Goal: Transaction & Acquisition: Purchase product/service

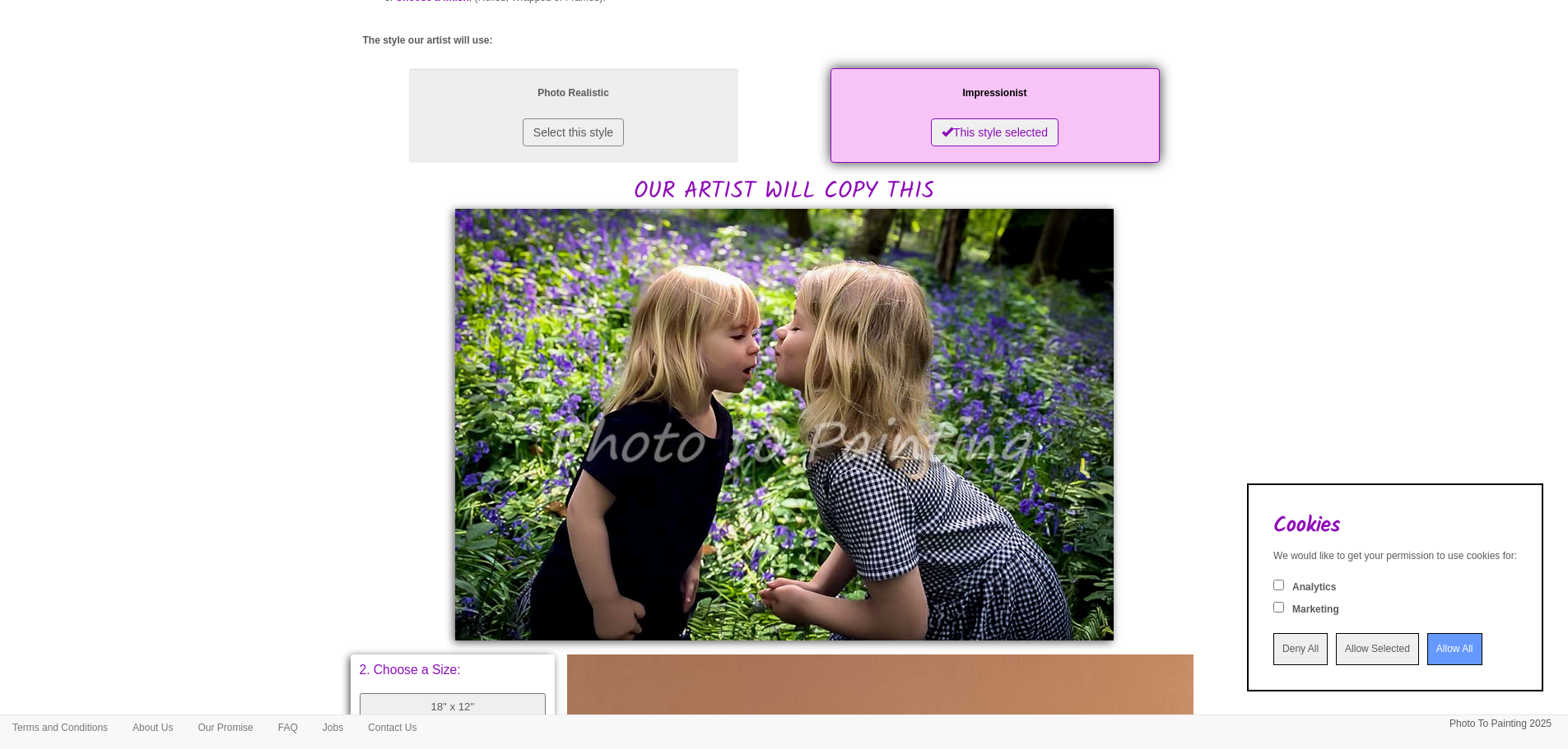
scroll to position [247, 0]
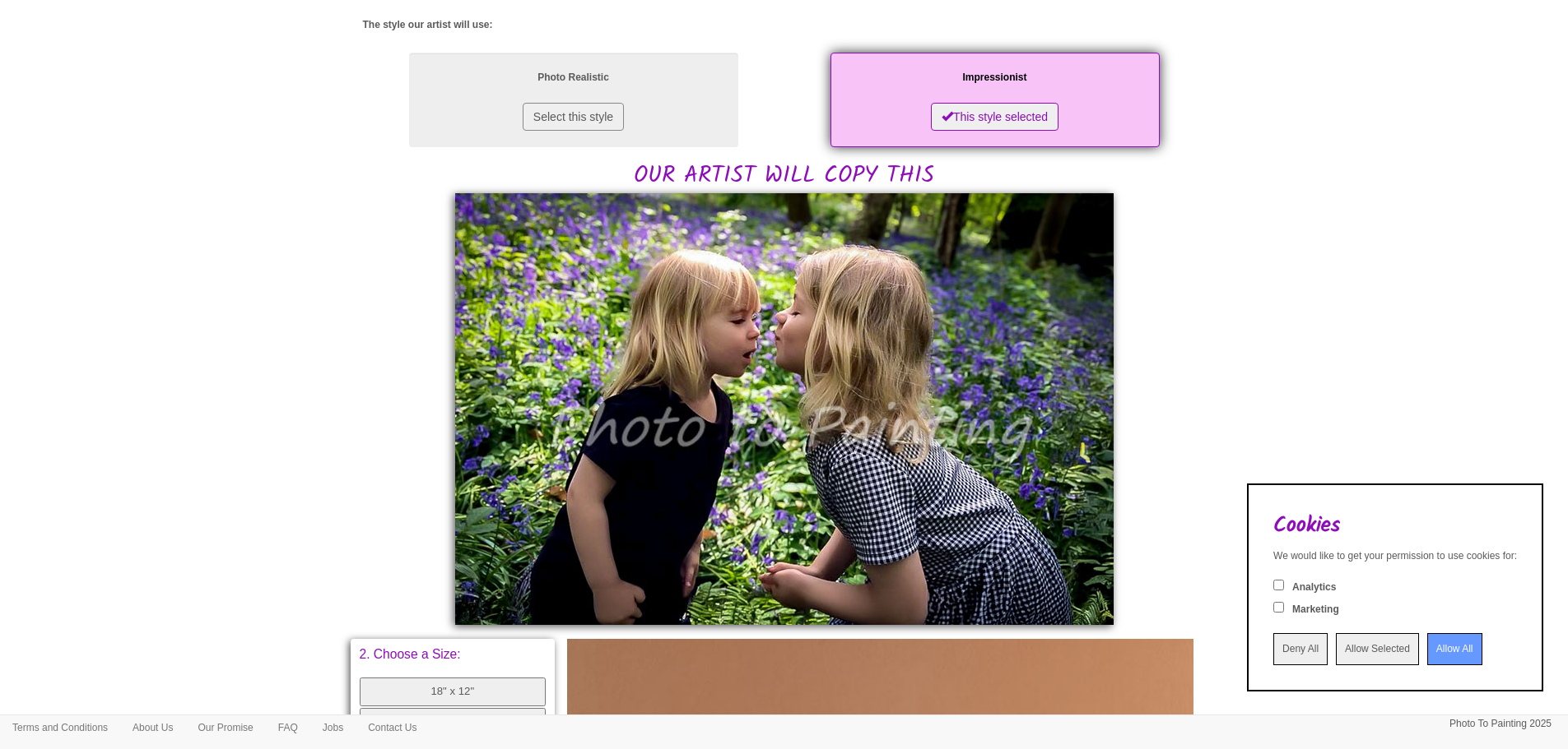
click at [1427, 652] on input "Allow All" at bounding box center [1454, 649] width 55 height 32
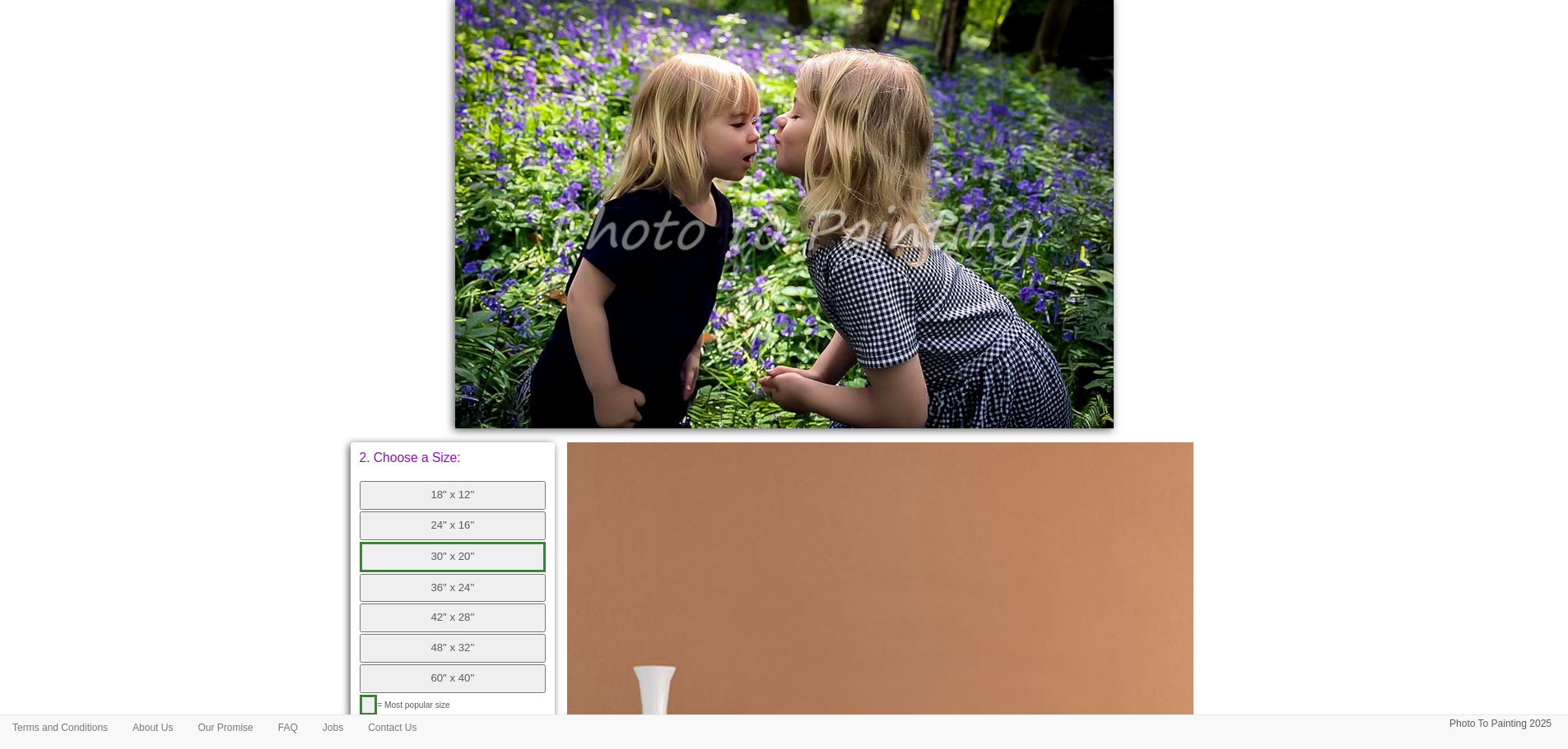
scroll to position [576, 0]
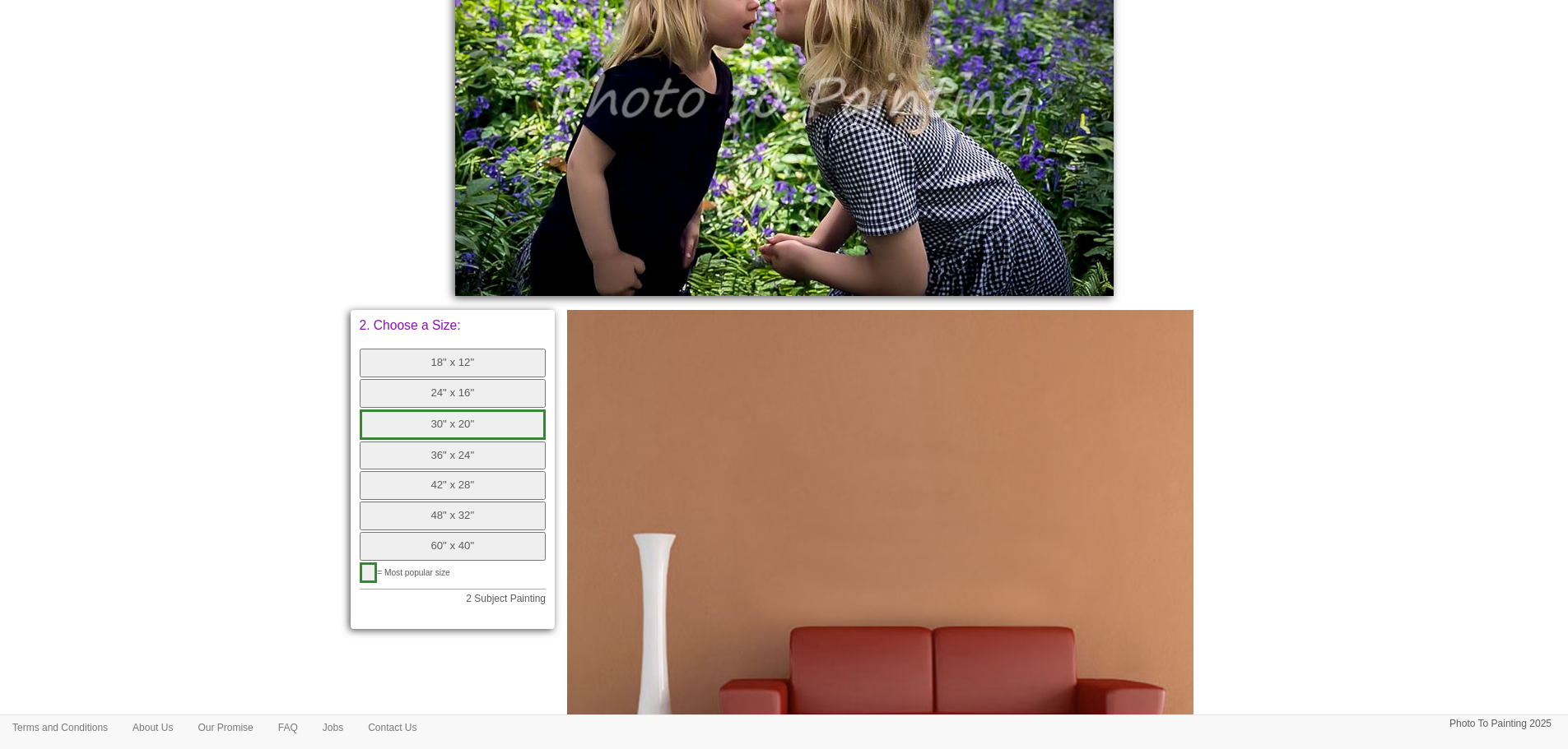
click at [478, 484] on button "42" x 28"" at bounding box center [453, 485] width 187 height 29
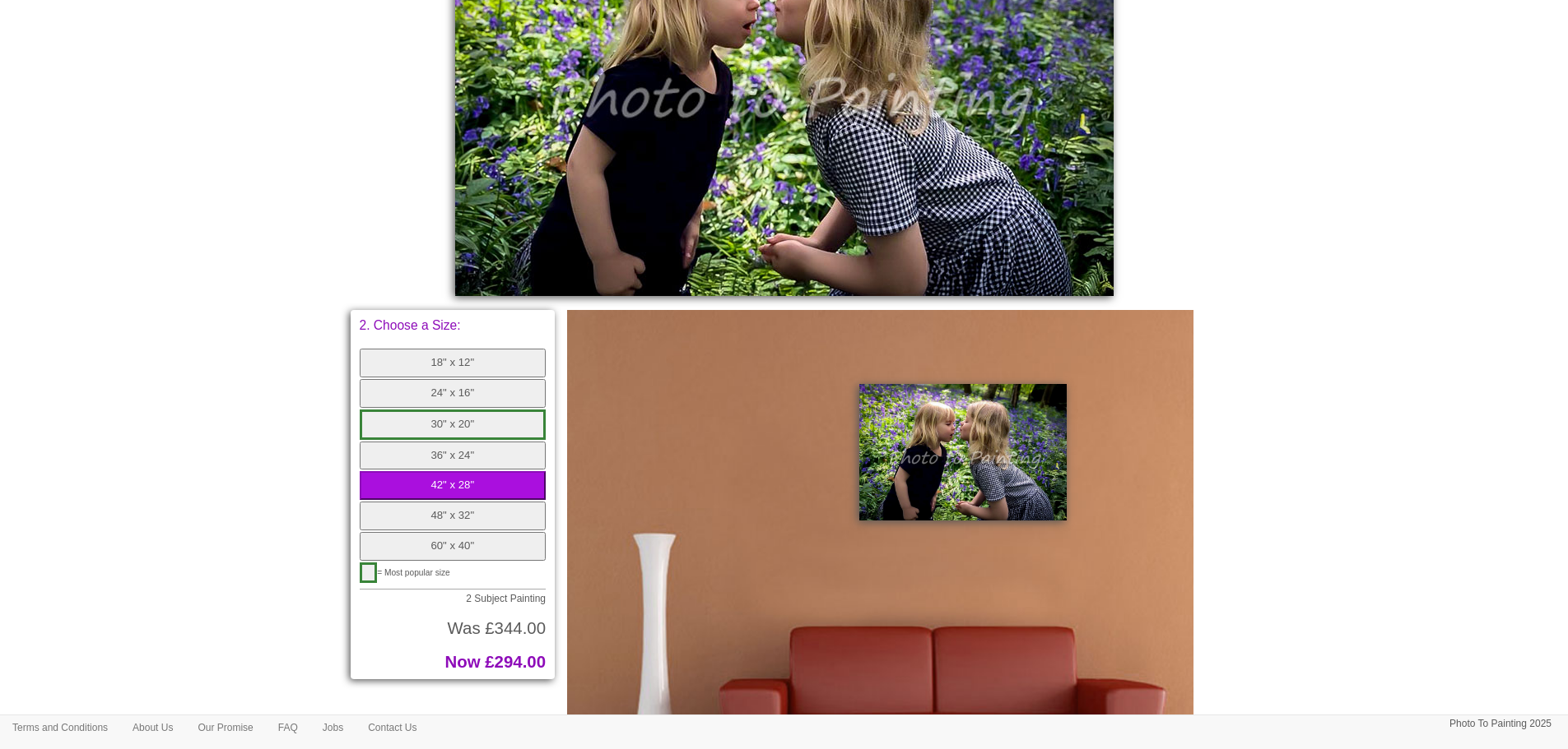
click at [470, 455] on button "36" x 24"" at bounding box center [453, 456] width 187 height 29
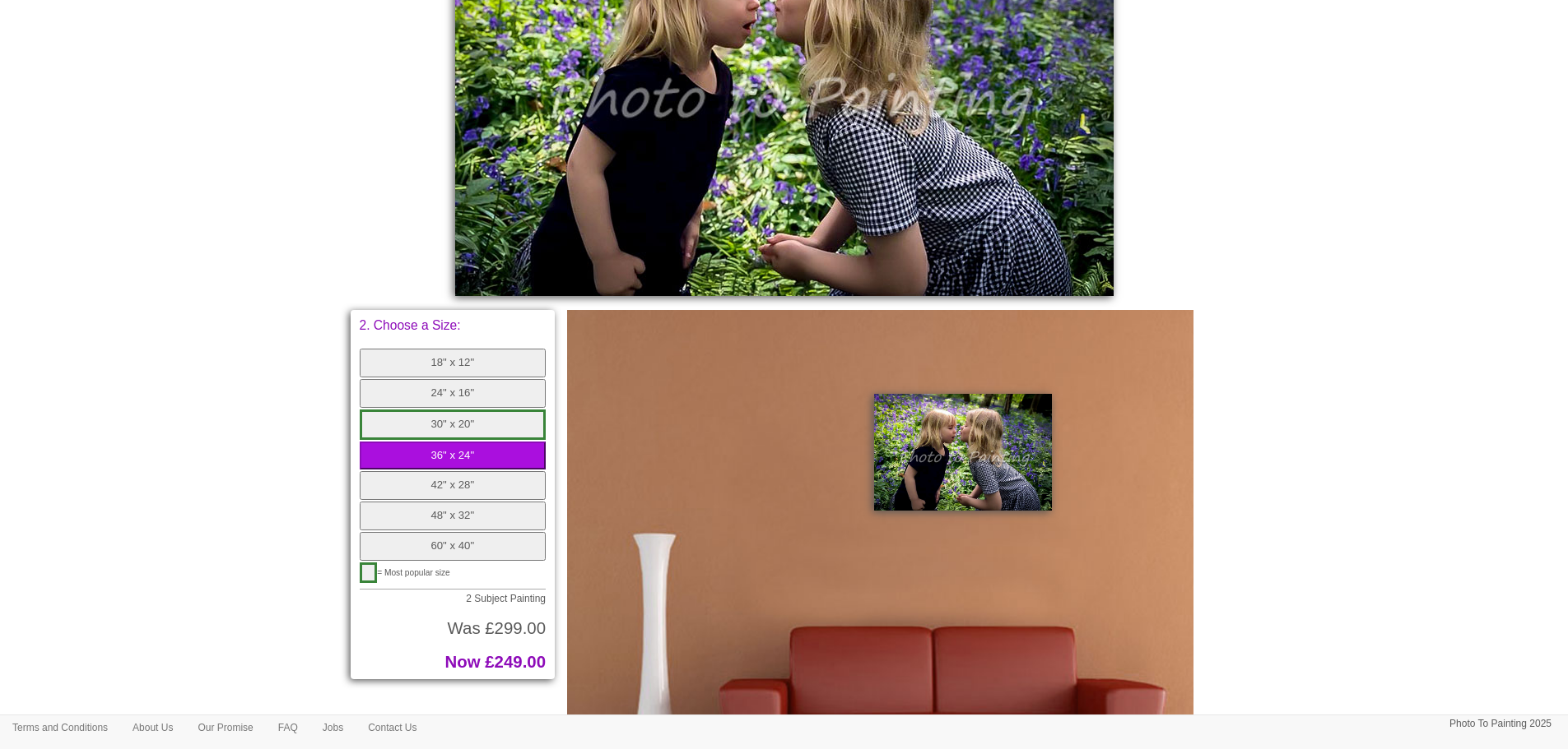
click at [463, 479] on button "42" x 28"" at bounding box center [453, 485] width 187 height 29
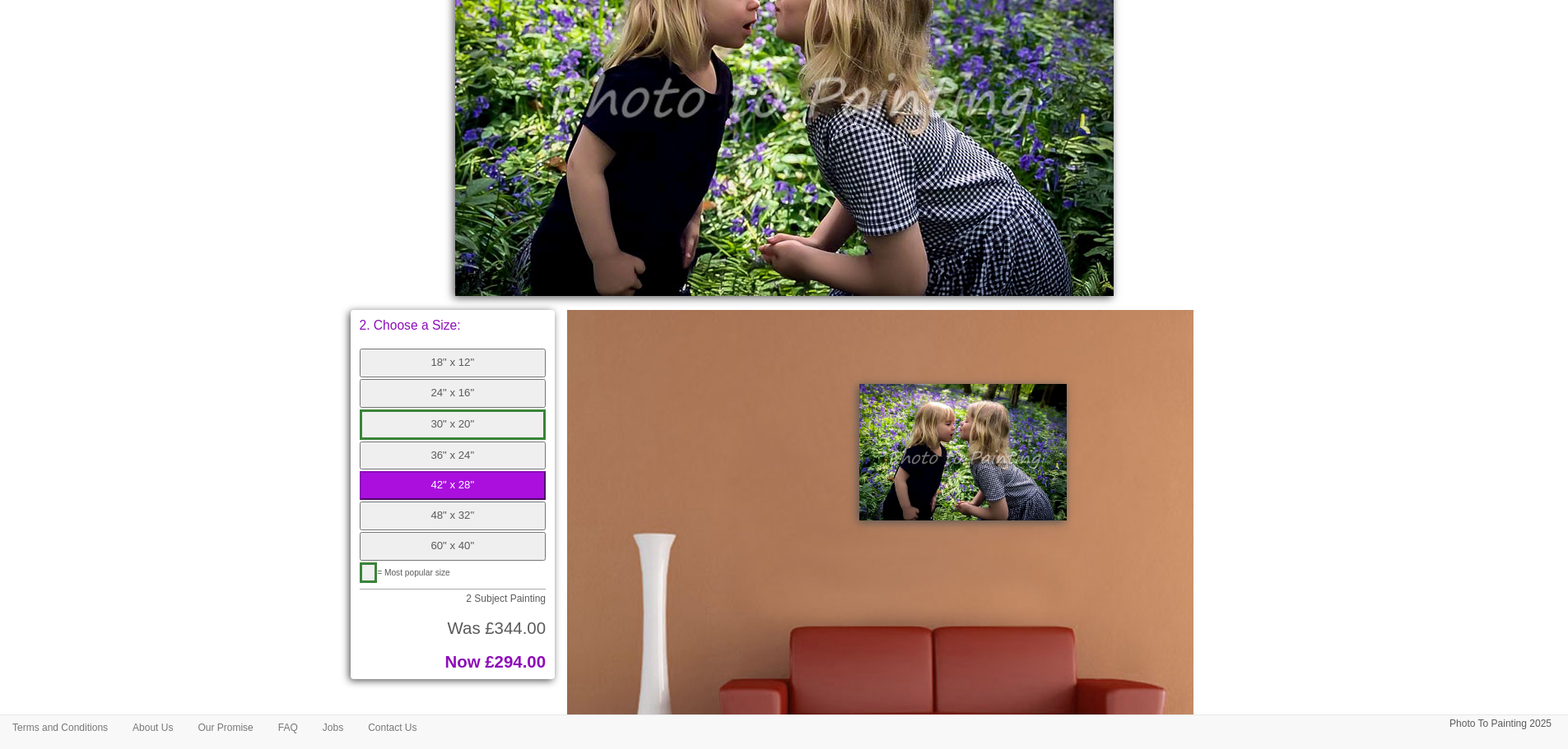
click at [462, 421] on button "30" x 20"" at bounding box center [453, 424] width 187 height 31
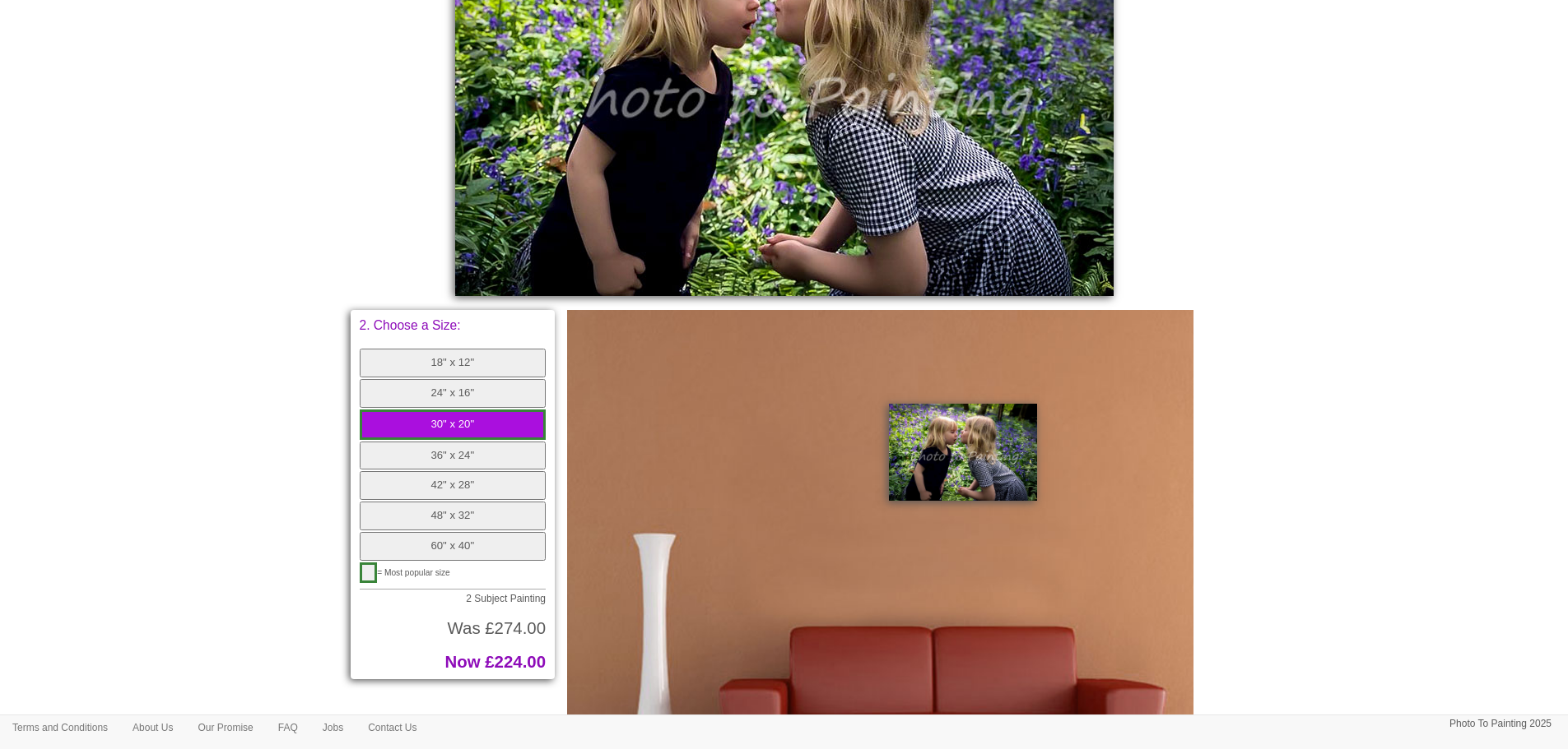
click at [469, 458] on button "36" x 24"" at bounding box center [453, 456] width 187 height 29
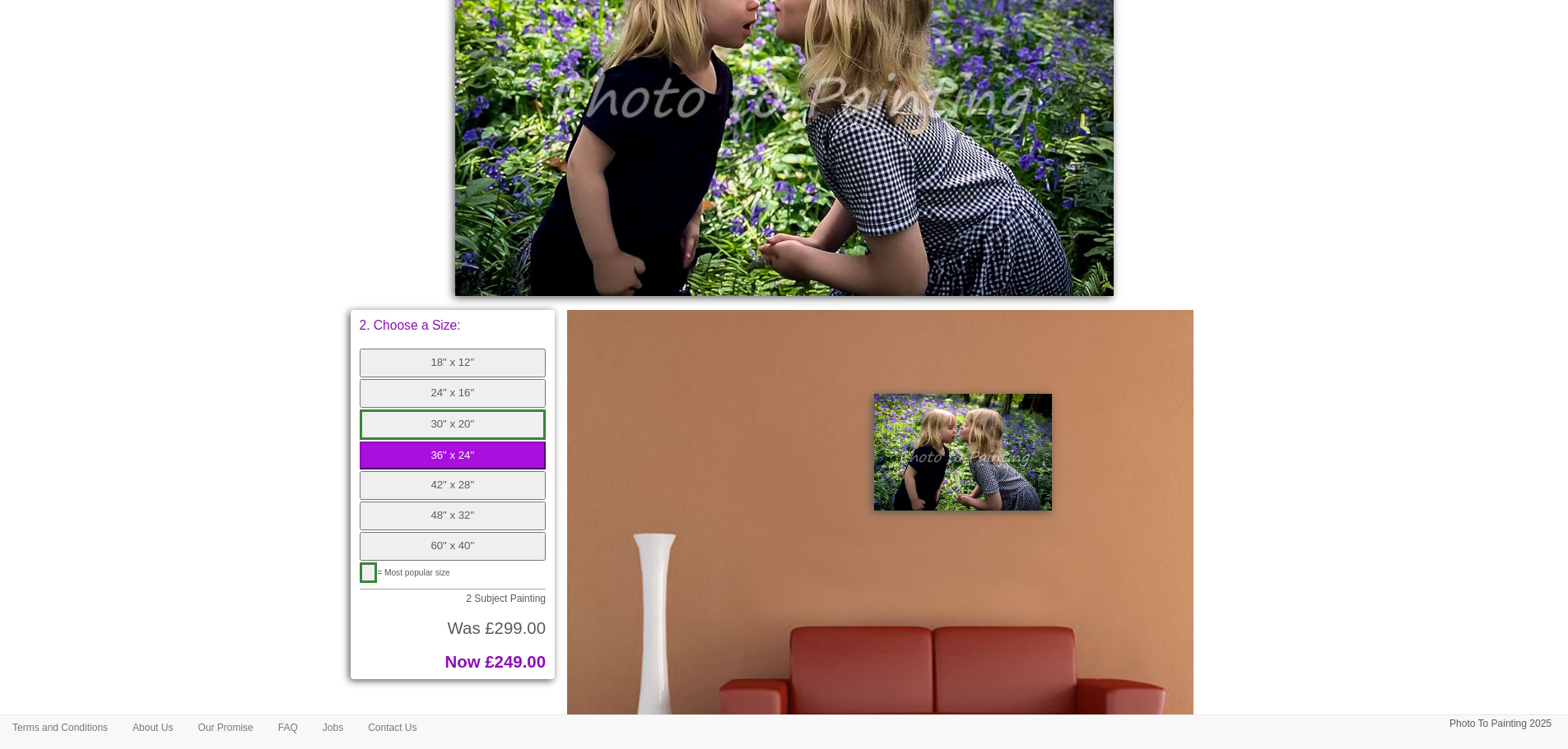
click at [449, 423] on button "30" x 20"" at bounding box center [453, 424] width 187 height 31
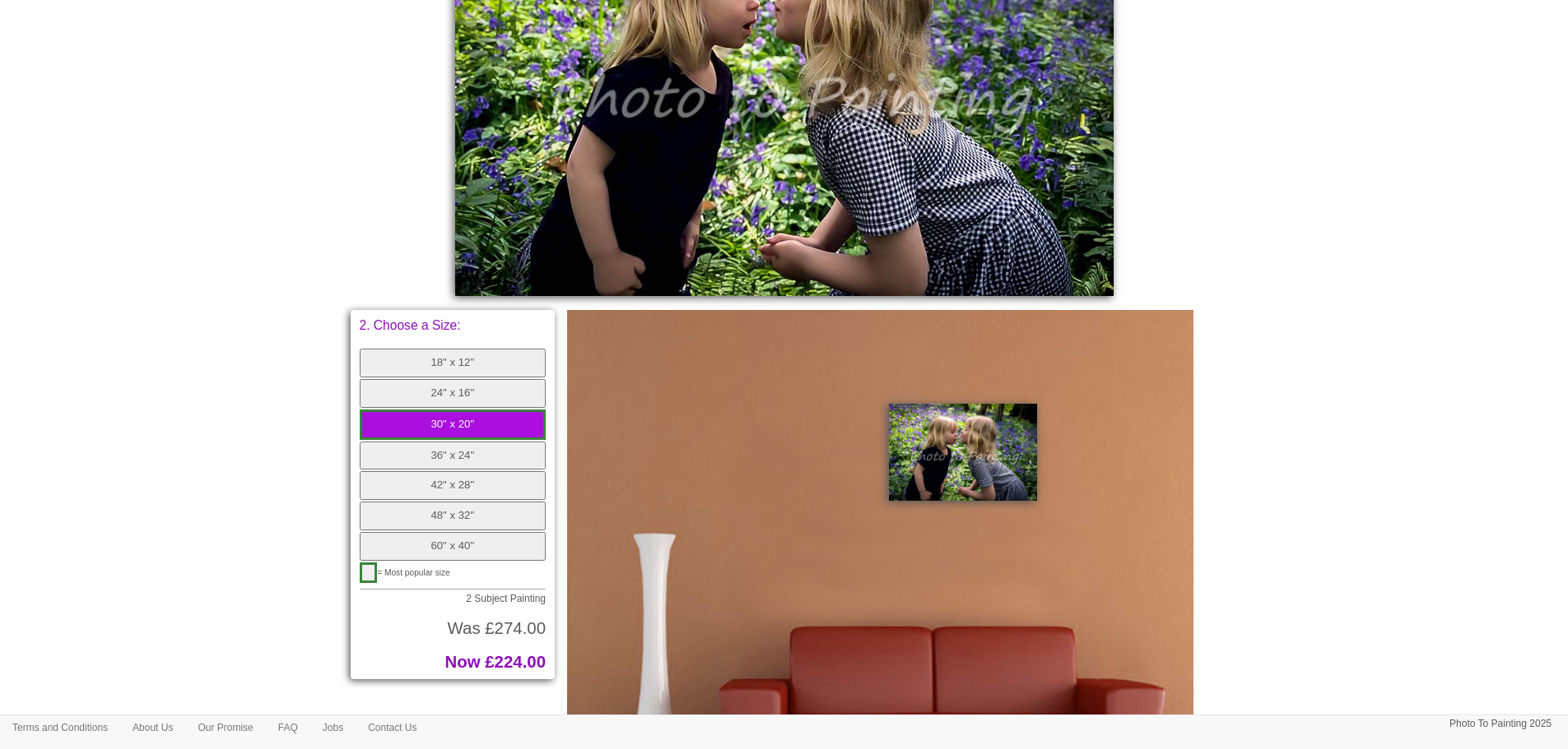
click at [441, 450] on button "36" x 24"" at bounding box center [453, 456] width 187 height 29
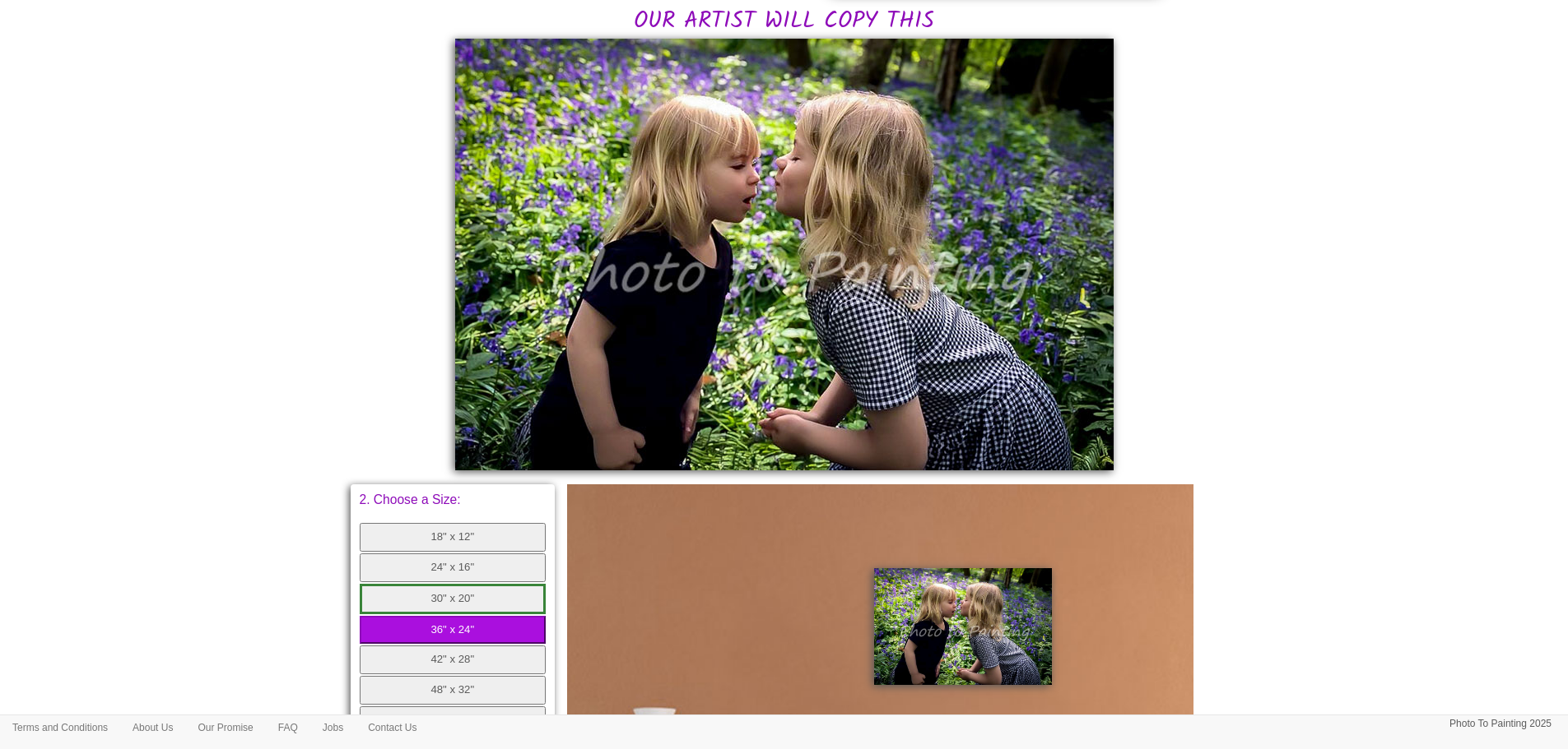
scroll to position [493, 0]
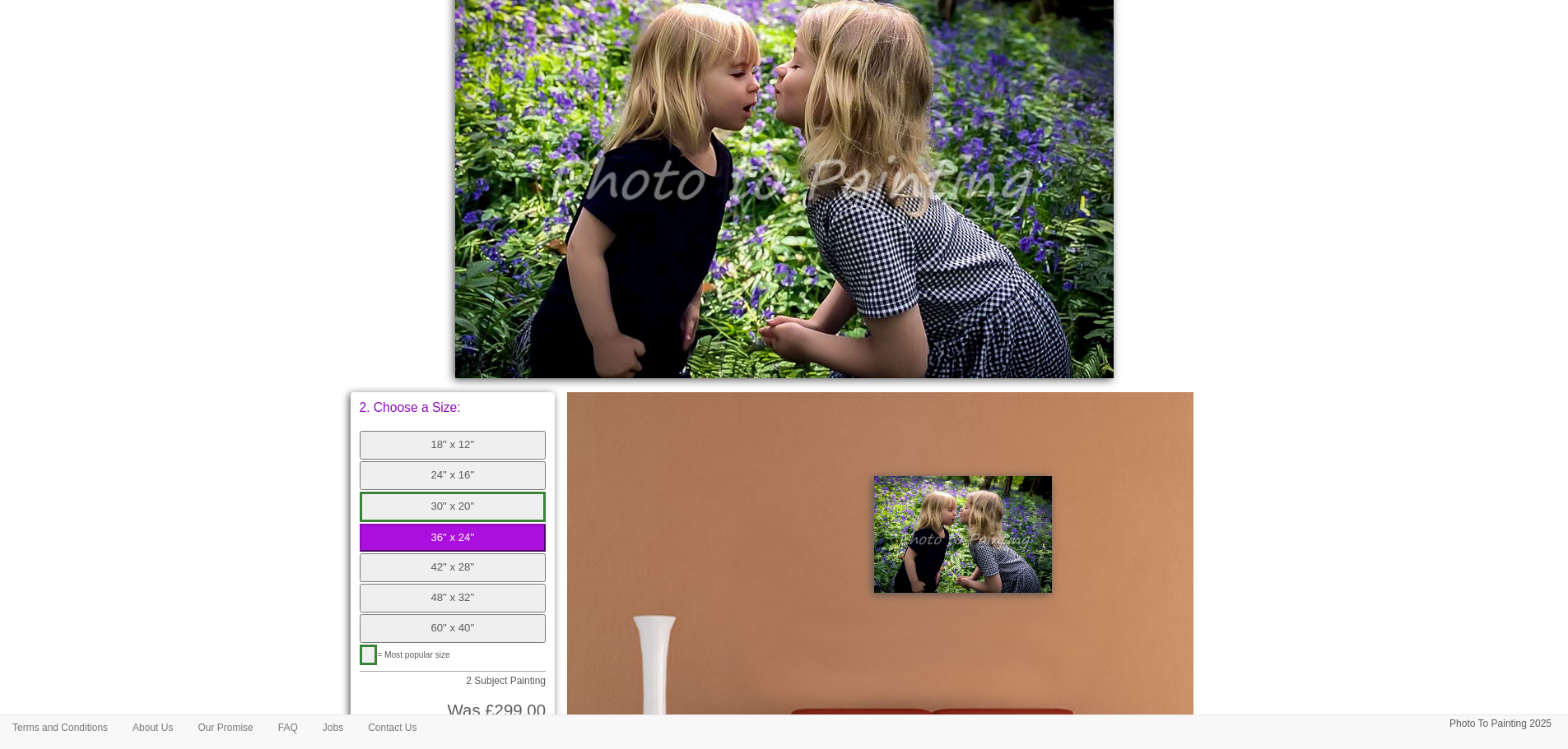
click at [451, 438] on button "18" x 12"" at bounding box center [453, 445] width 187 height 29
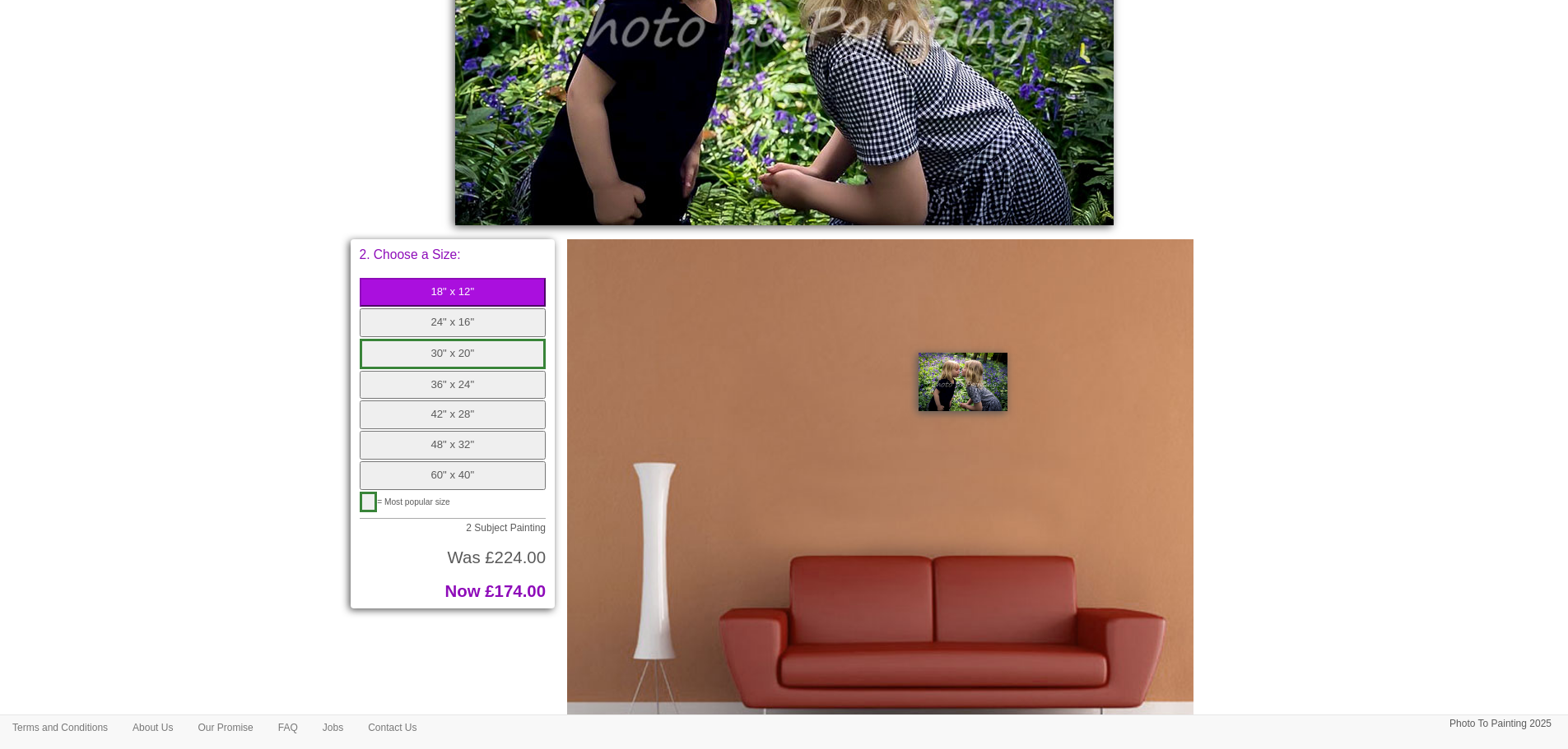
scroll to position [659, 0]
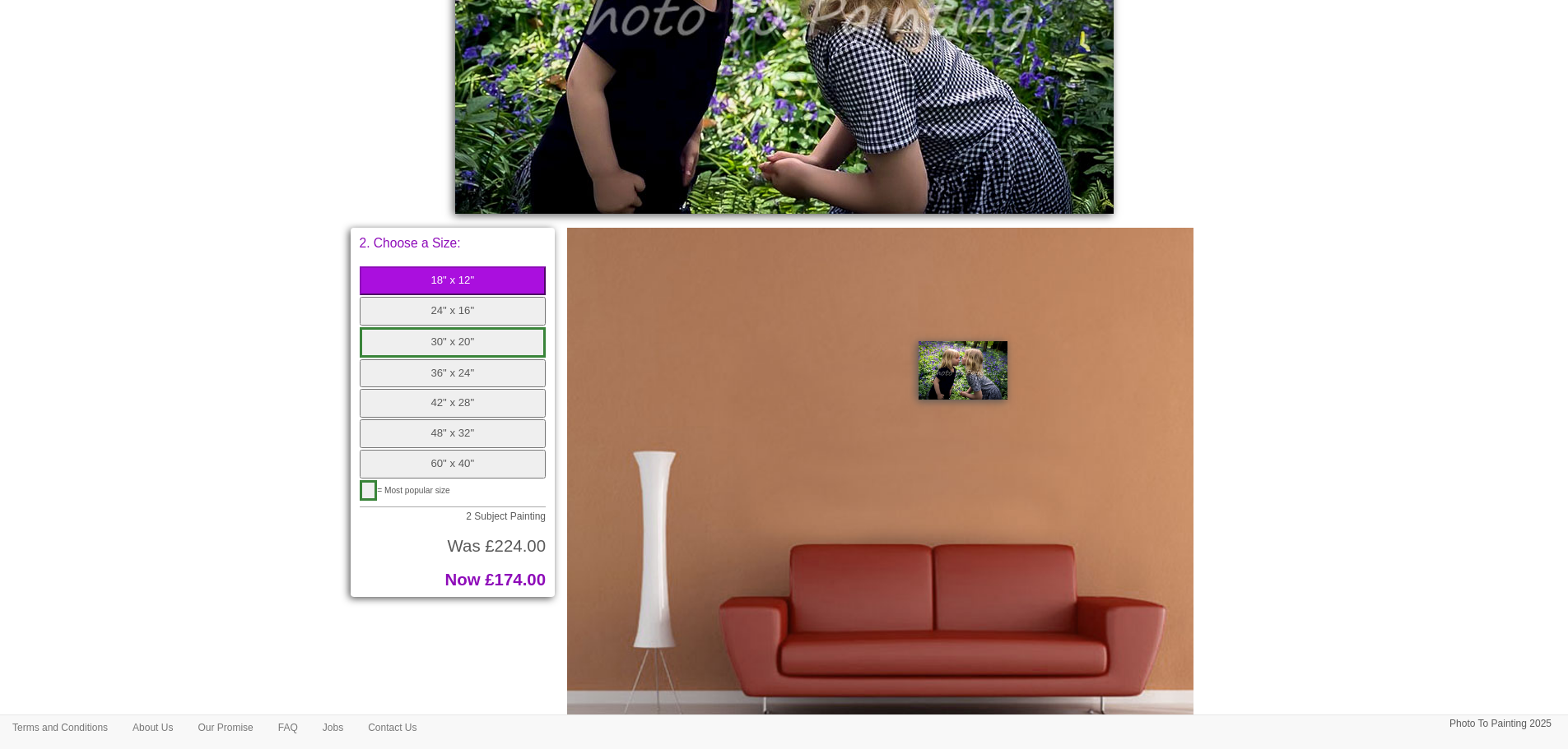
click at [475, 305] on button "24" x 16"" at bounding box center [453, 311] width 187 height 29
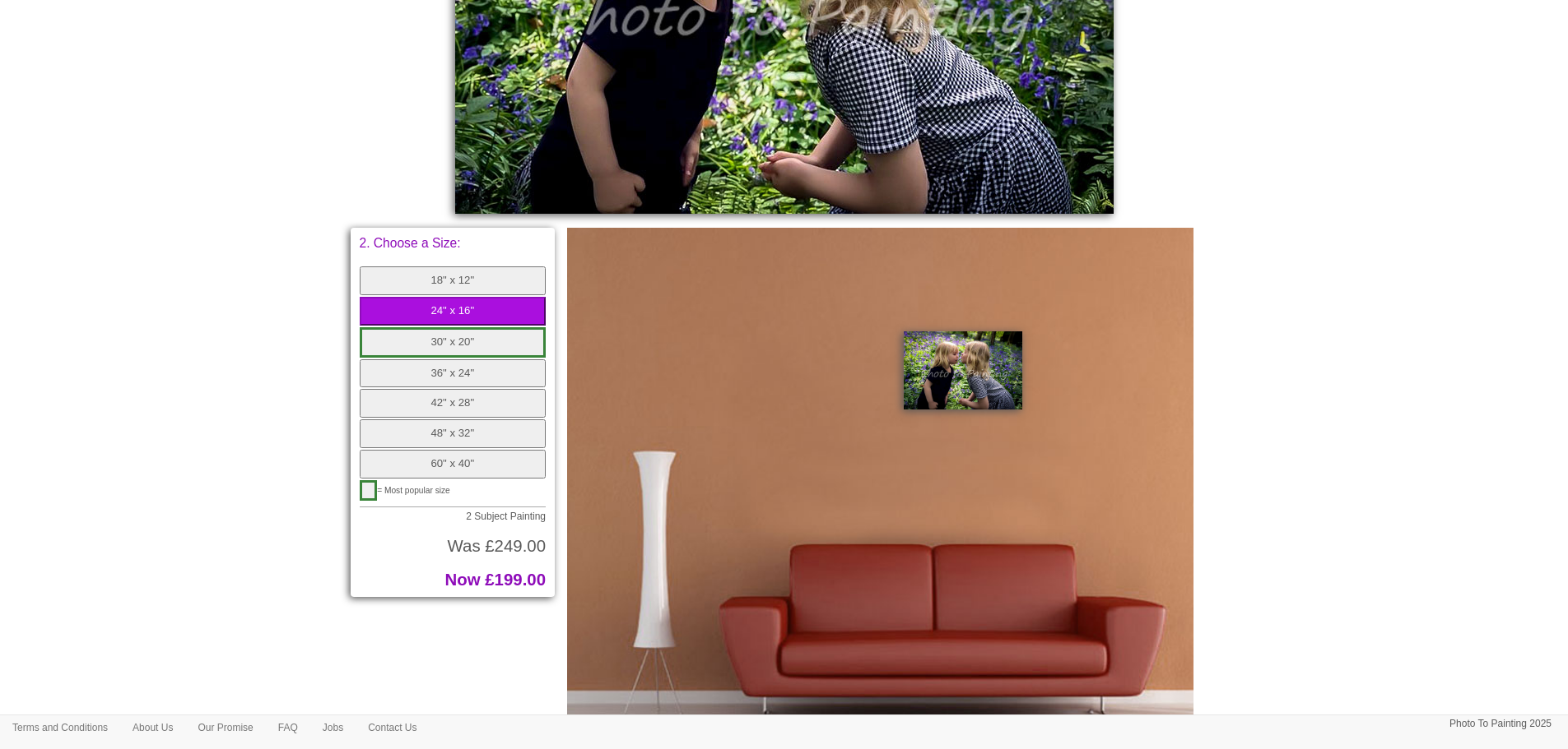
click at [470, 339] on button "30" x 20"" at bounding box center [453, 342] width 187 height 31
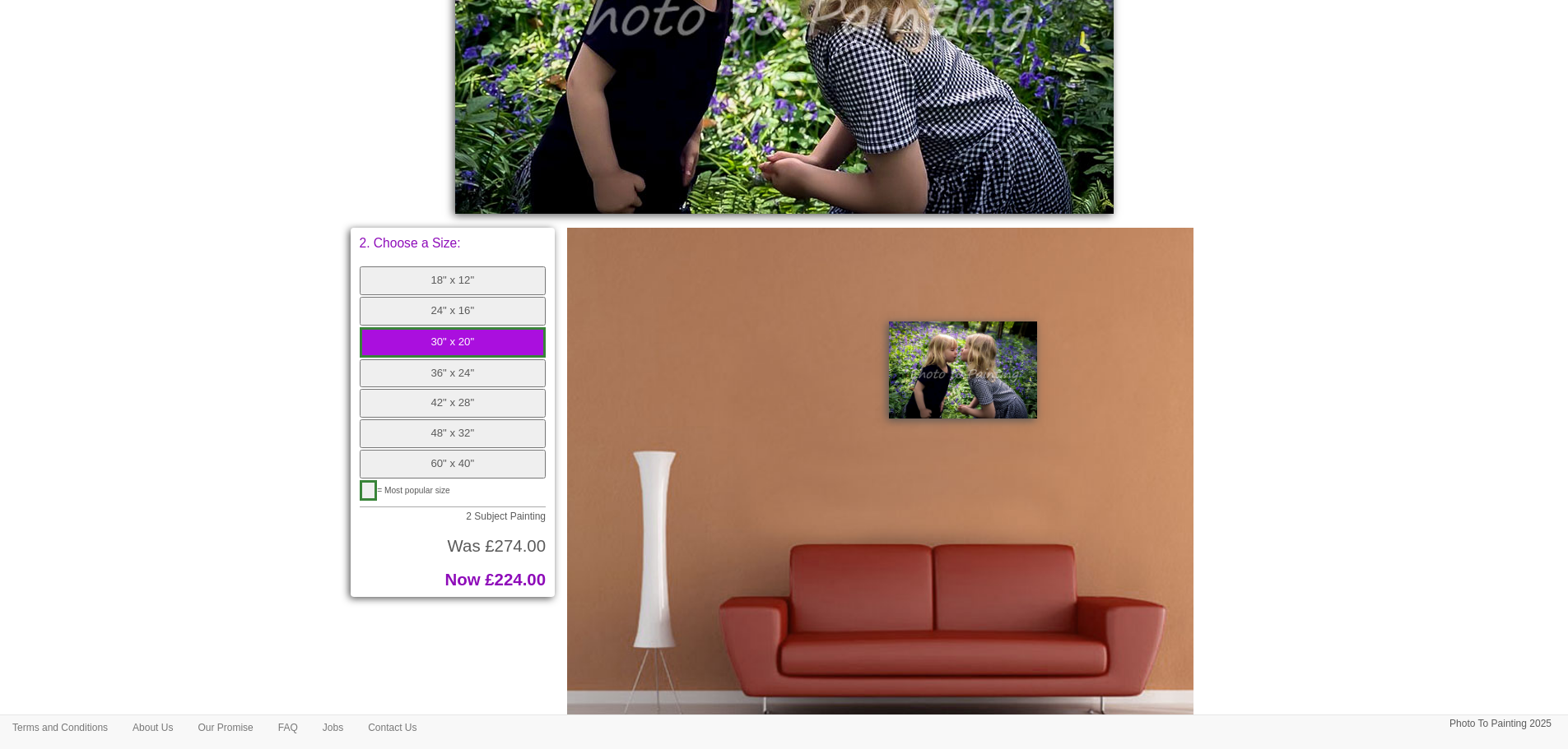
click at [470, 371] on button "36" x 24"" at bounding box center [453, 373] width 187 height 29
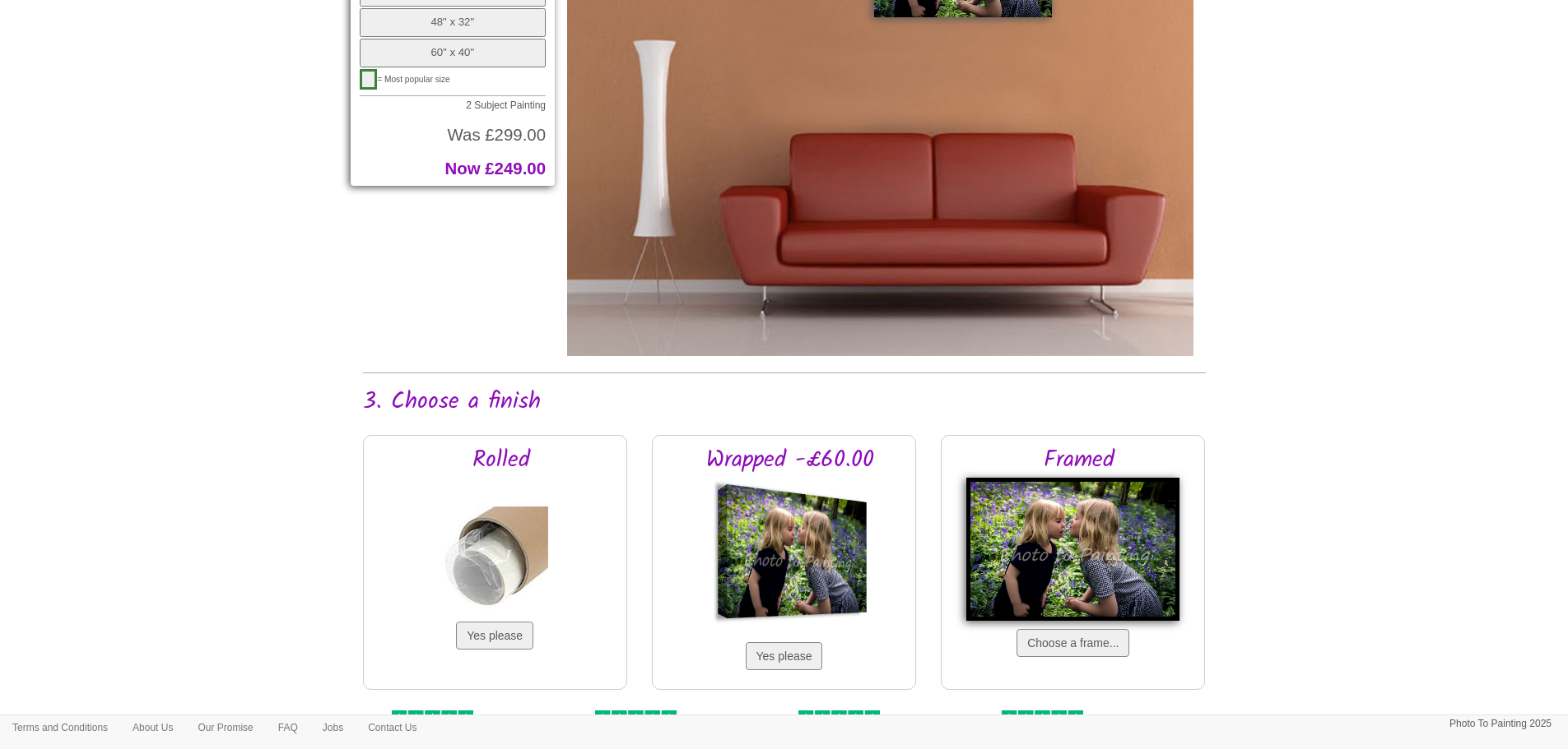
scroll to position [1152, 0]
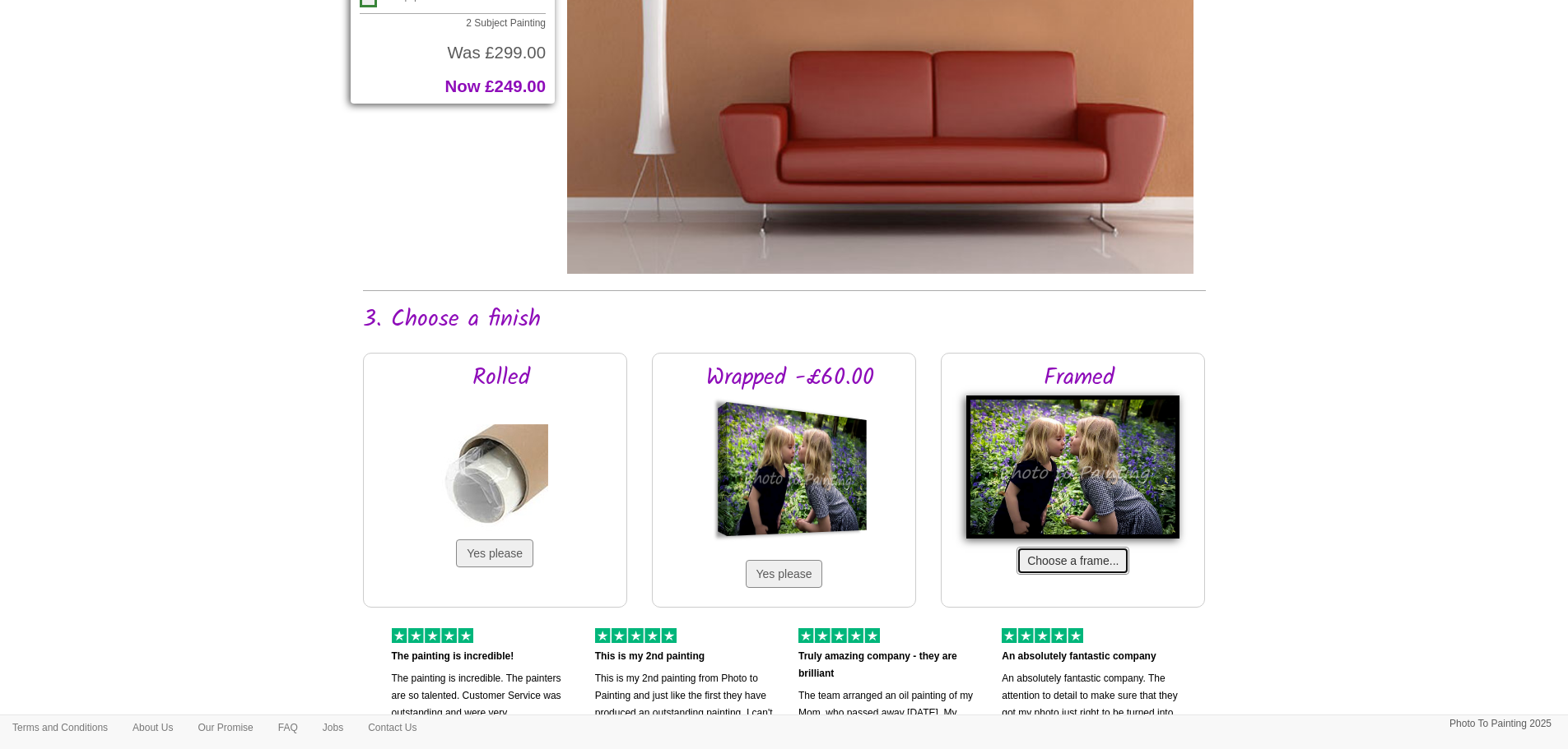
click at [1044, 561] on button "Choose a frame..." at bounding box center [1072, 561] width 113 height 28
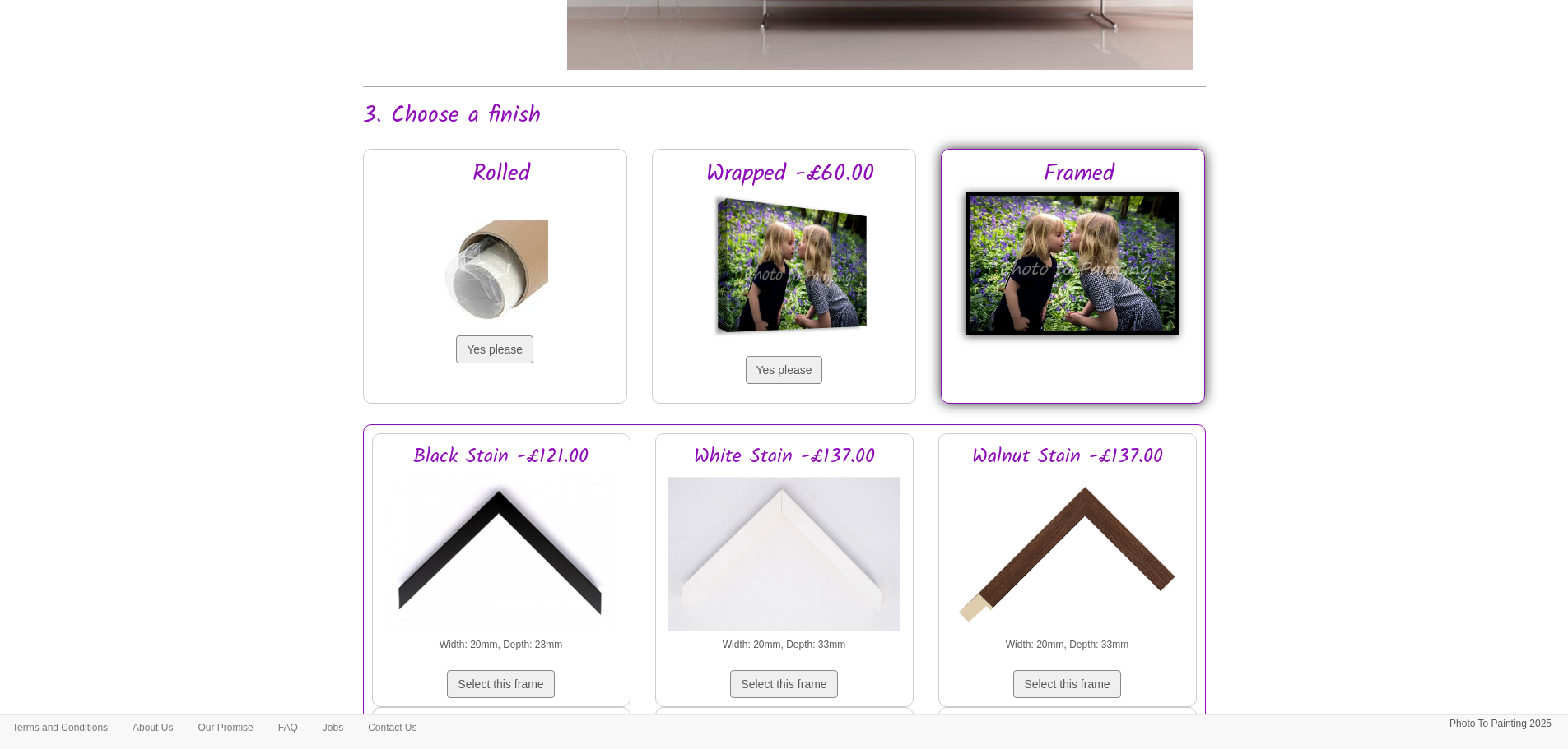
scroll to position [1398, 0]
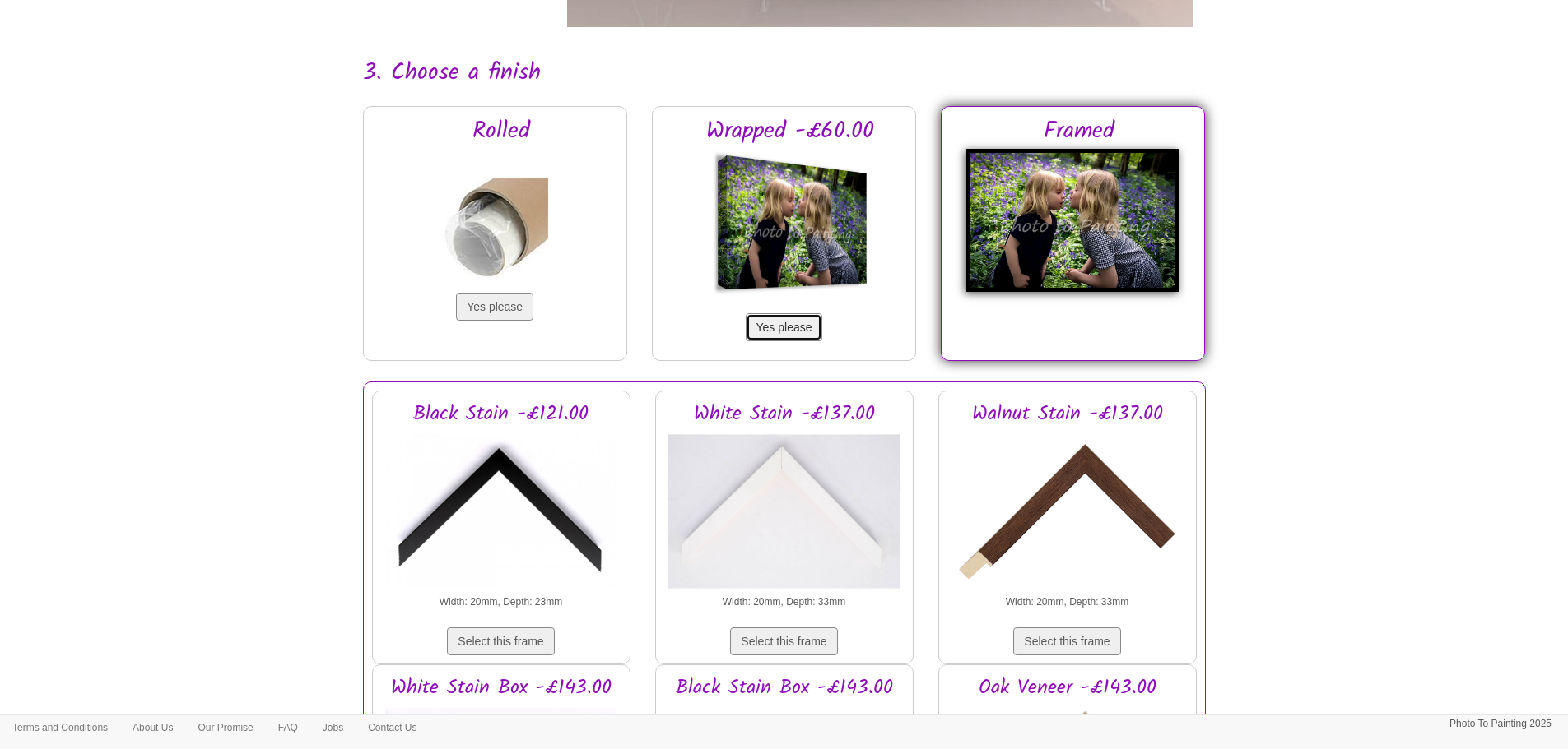
click at [784, 327] on button "Yes please" at bounding box center [784, 327] width 77 height 28
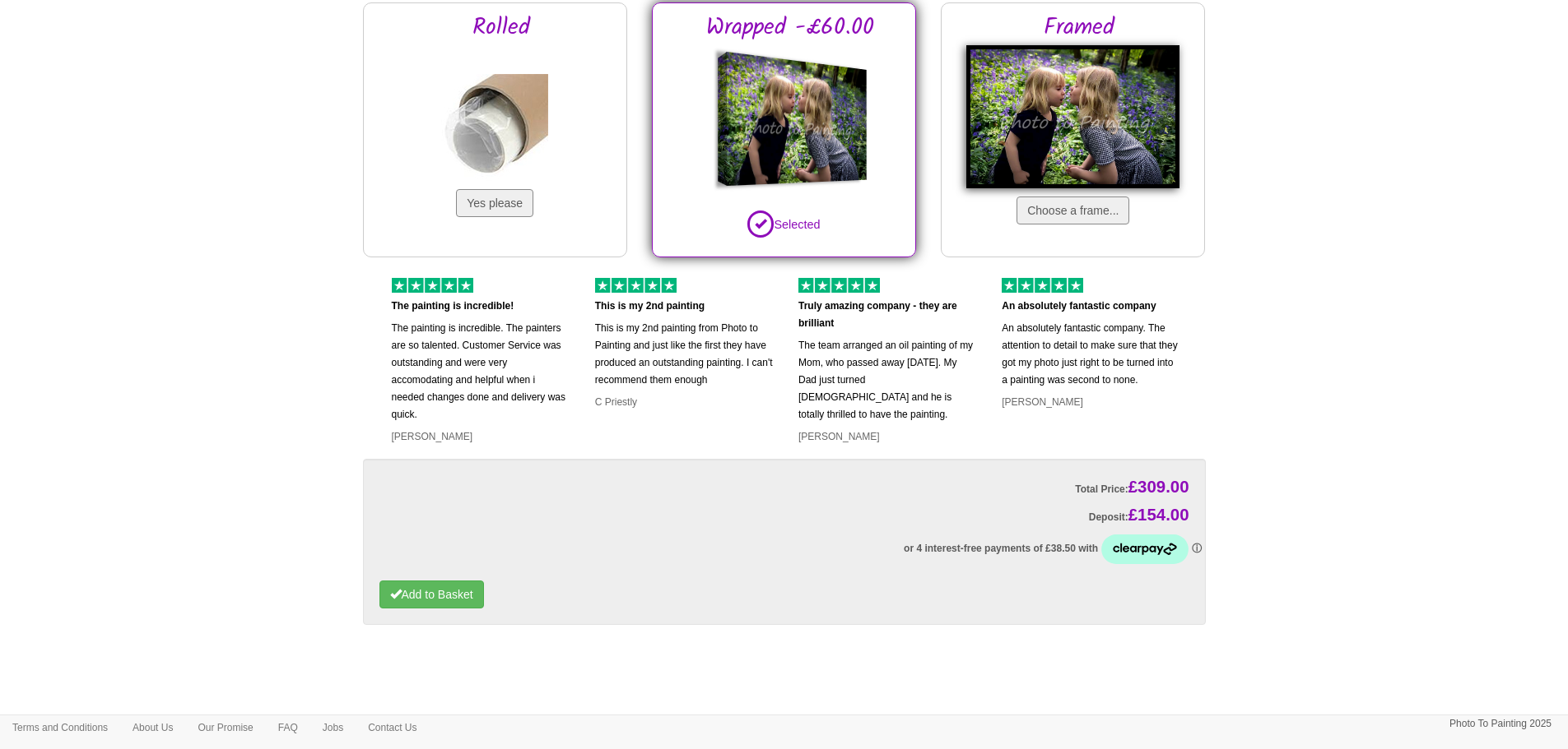
scroll to position [1531, 0]
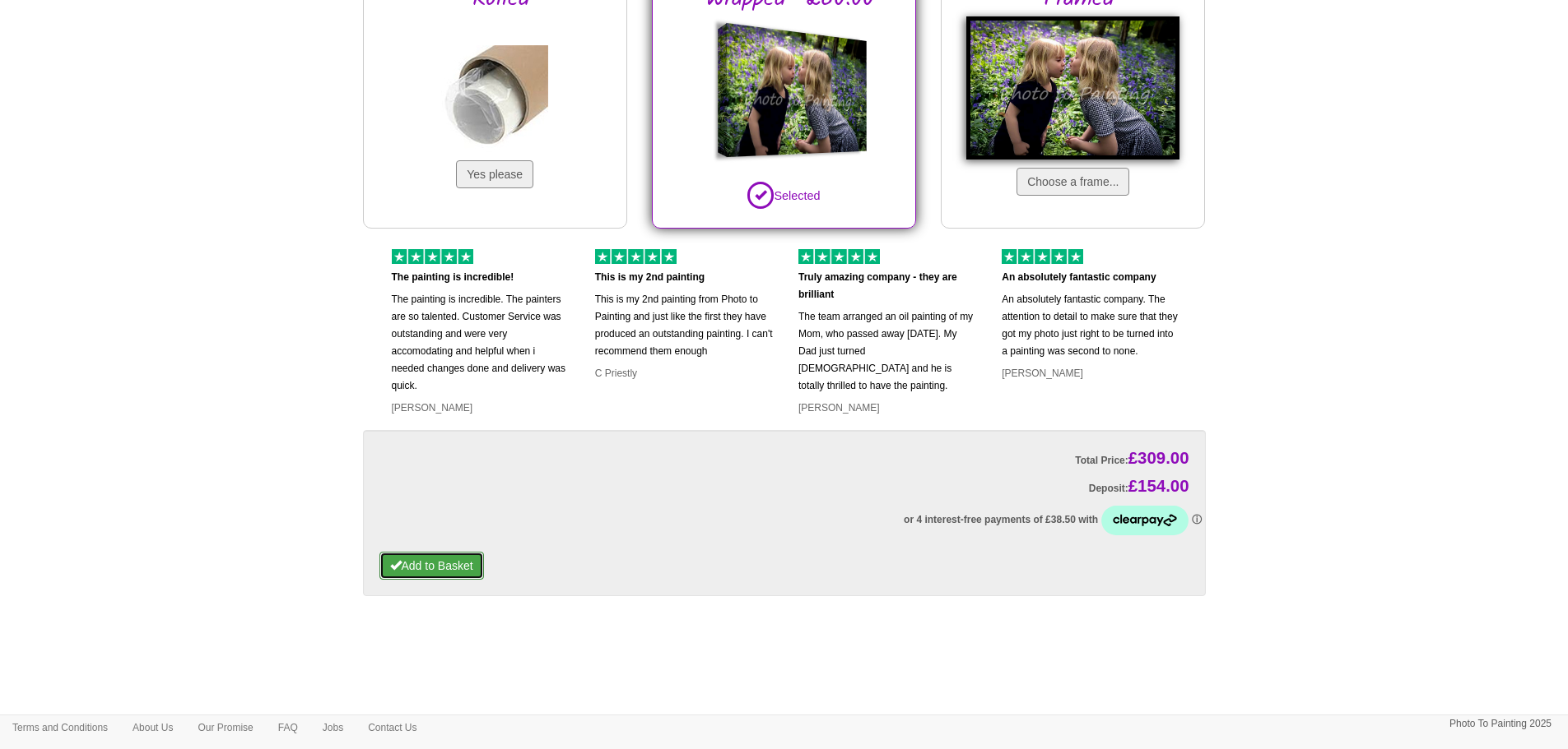
click at [462, 564] on button "Add to Basket" at bounding box center [432, 566] width 105 height 28
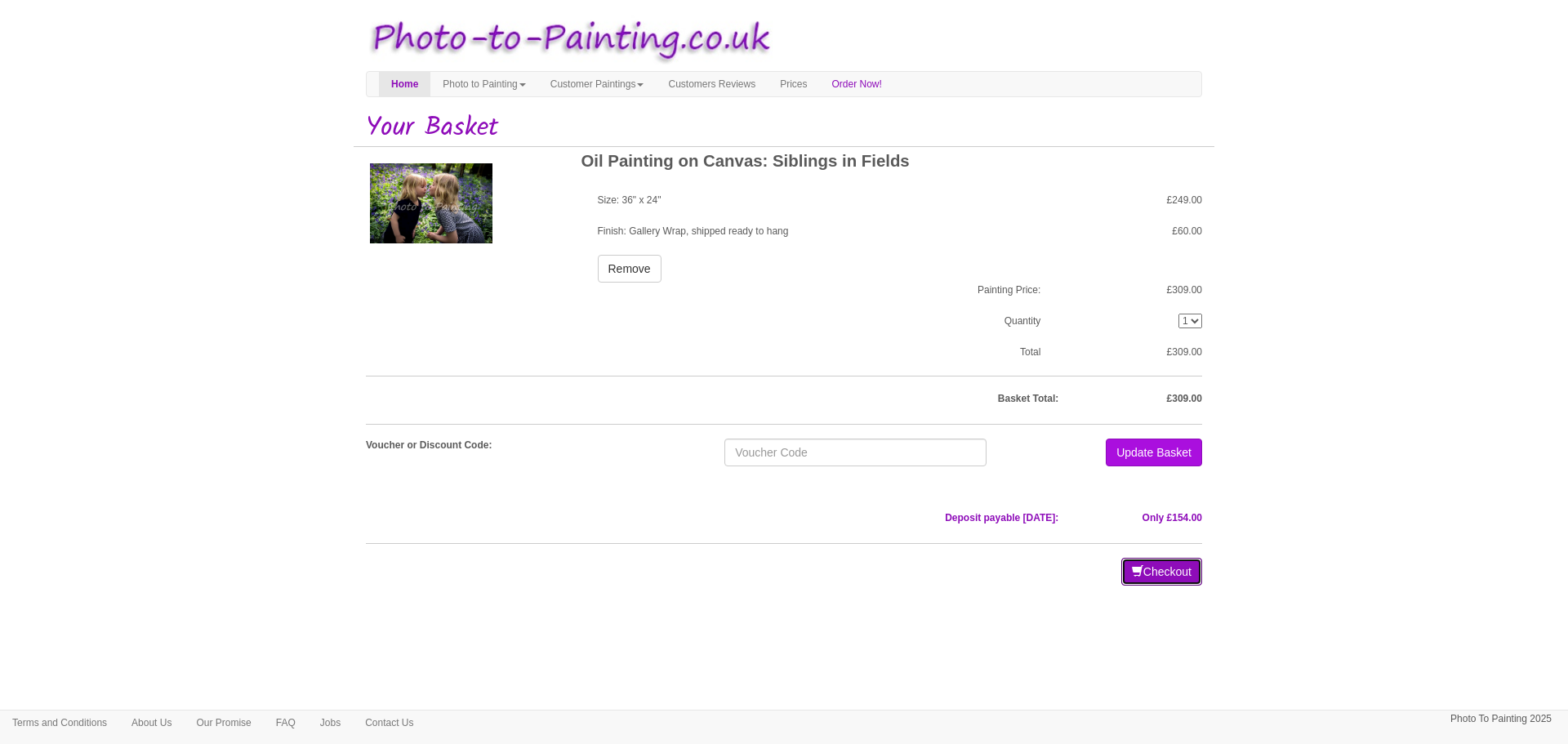
click at [1154, 573] on button "Checkout" at bounding box center [1161, 572] width 81 height 28
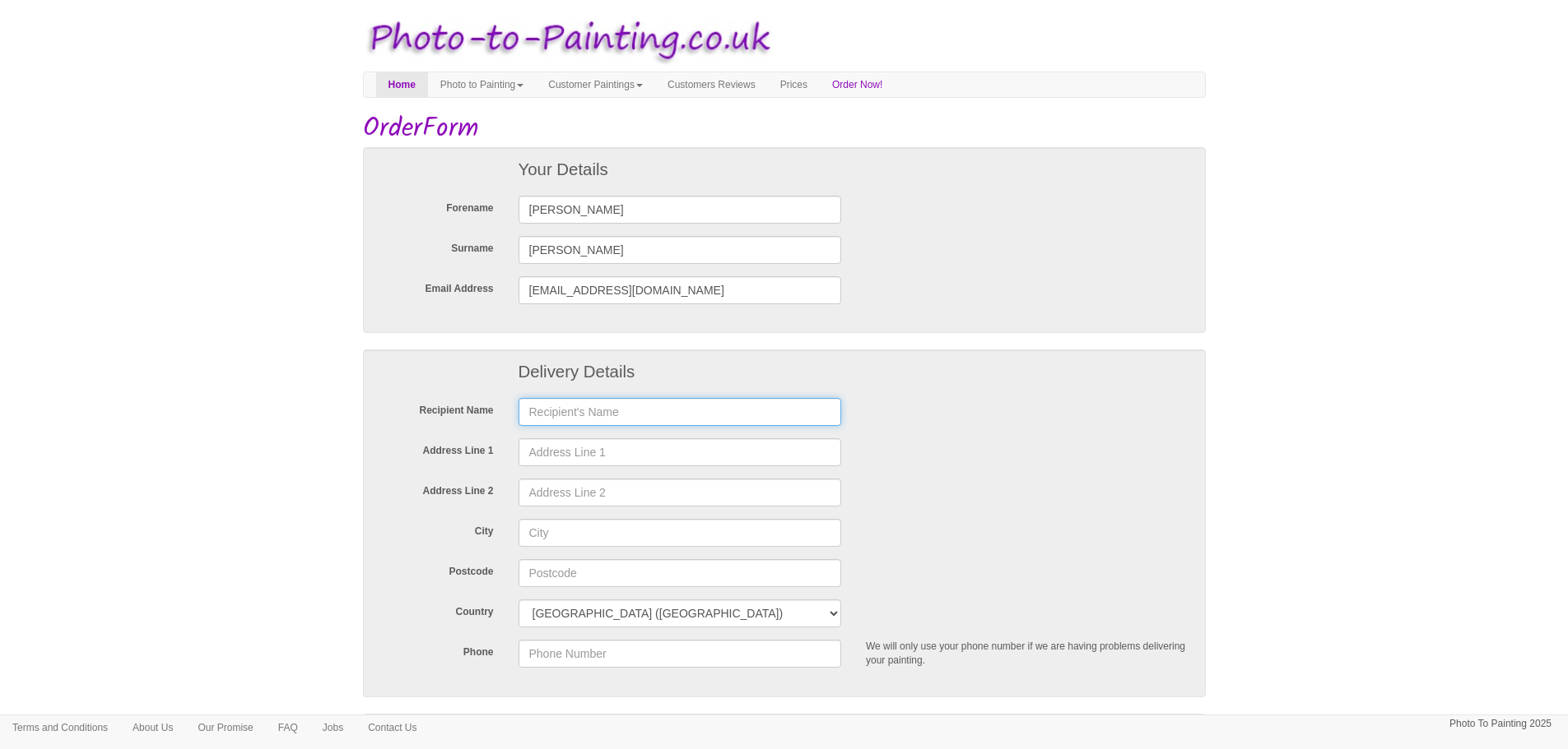
click at [574, 415] on input "text" at bounding box center [680, 412] width 324 height 28
type input "Steve Gilbert"
click at [613, 460] on input "Address Line 1" at bounding box center [680, 452] width 324 height 28
type input "3 Armstrong Close"
type input "Harwell"
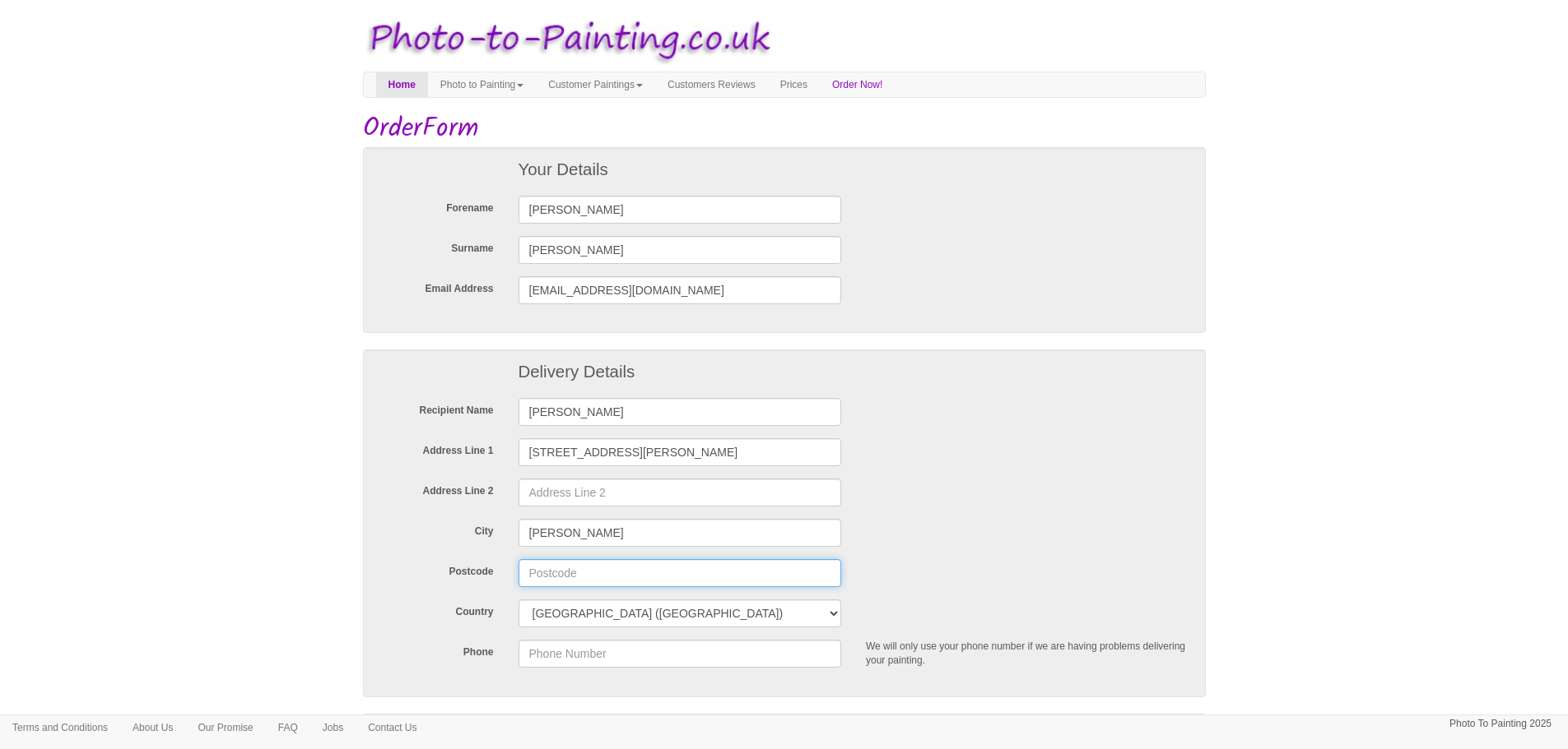
type input "OX11 0GJ"
type input "07733325845"
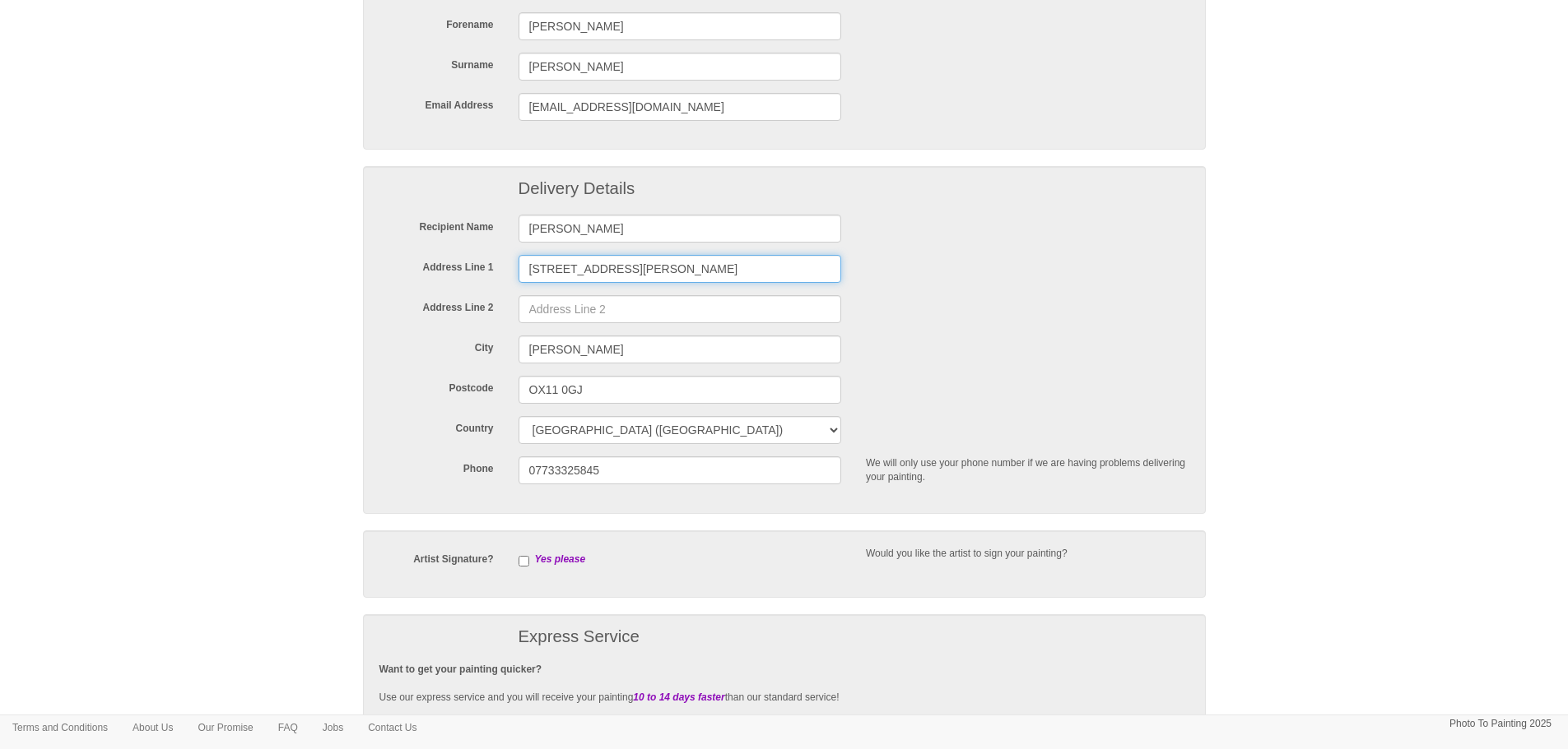
scroll to position [247, 0]
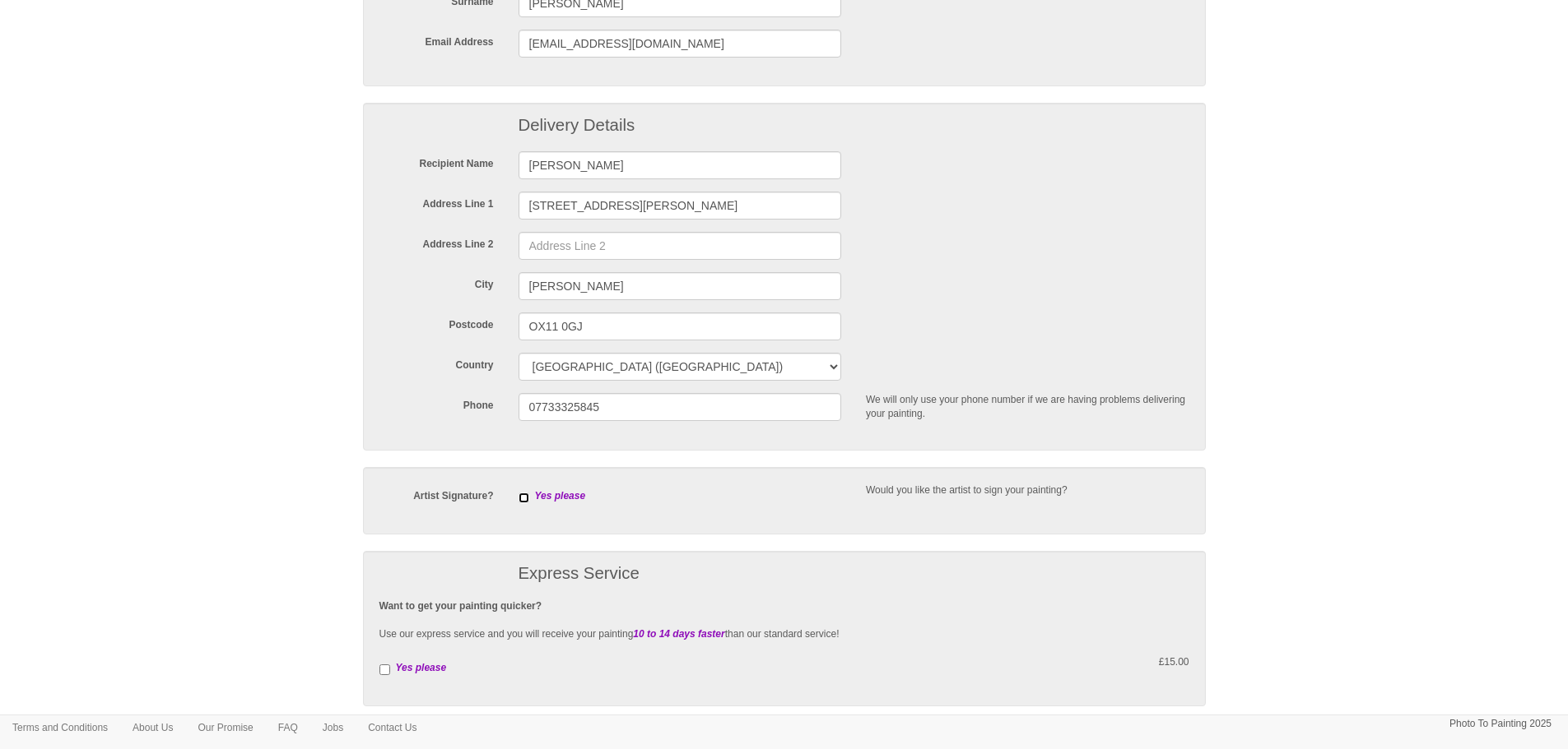
click at [528, 500] on input "checkbox" at bounding box center [524, 497] width 10 height 10
checkbox input "true"
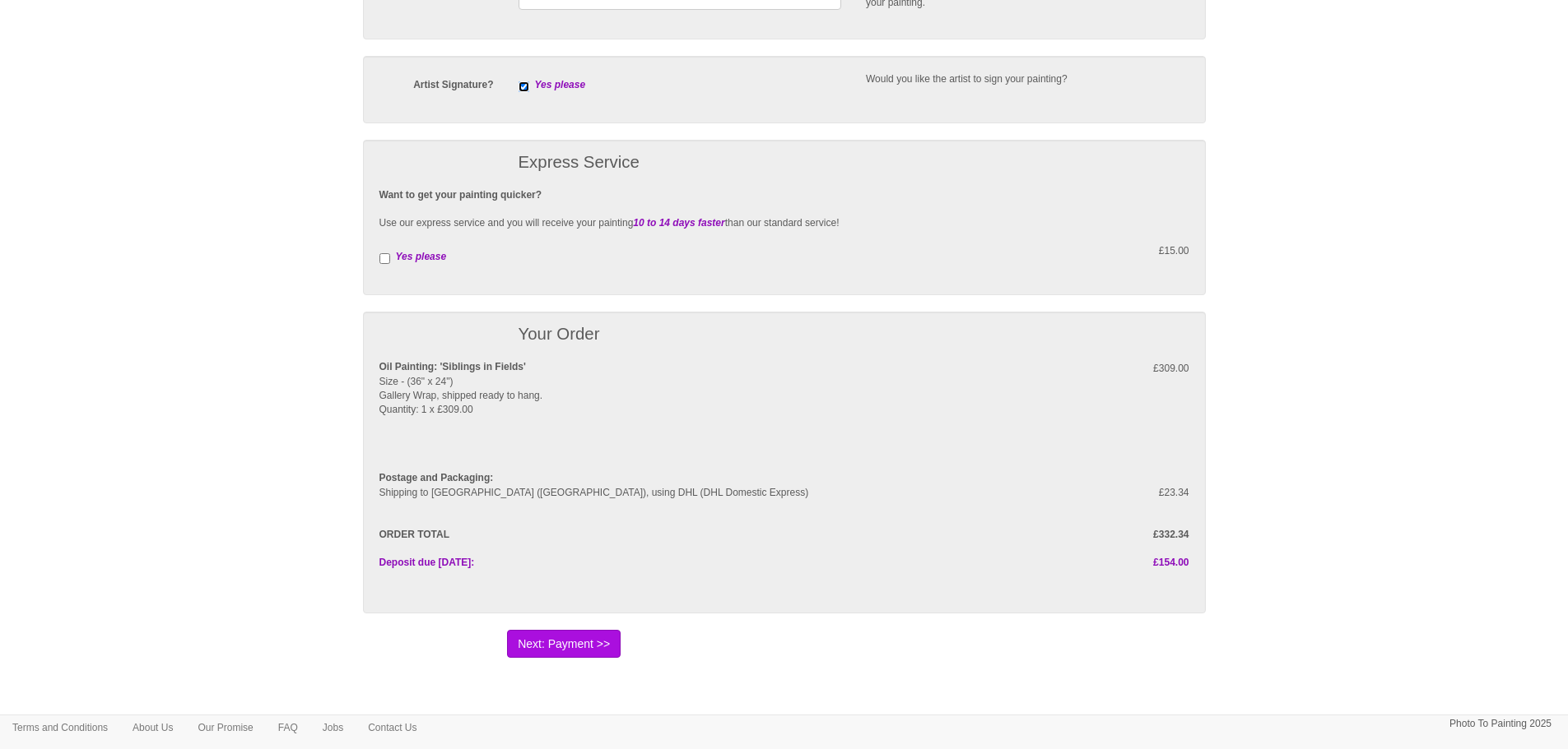
scroll to position [741, 0]
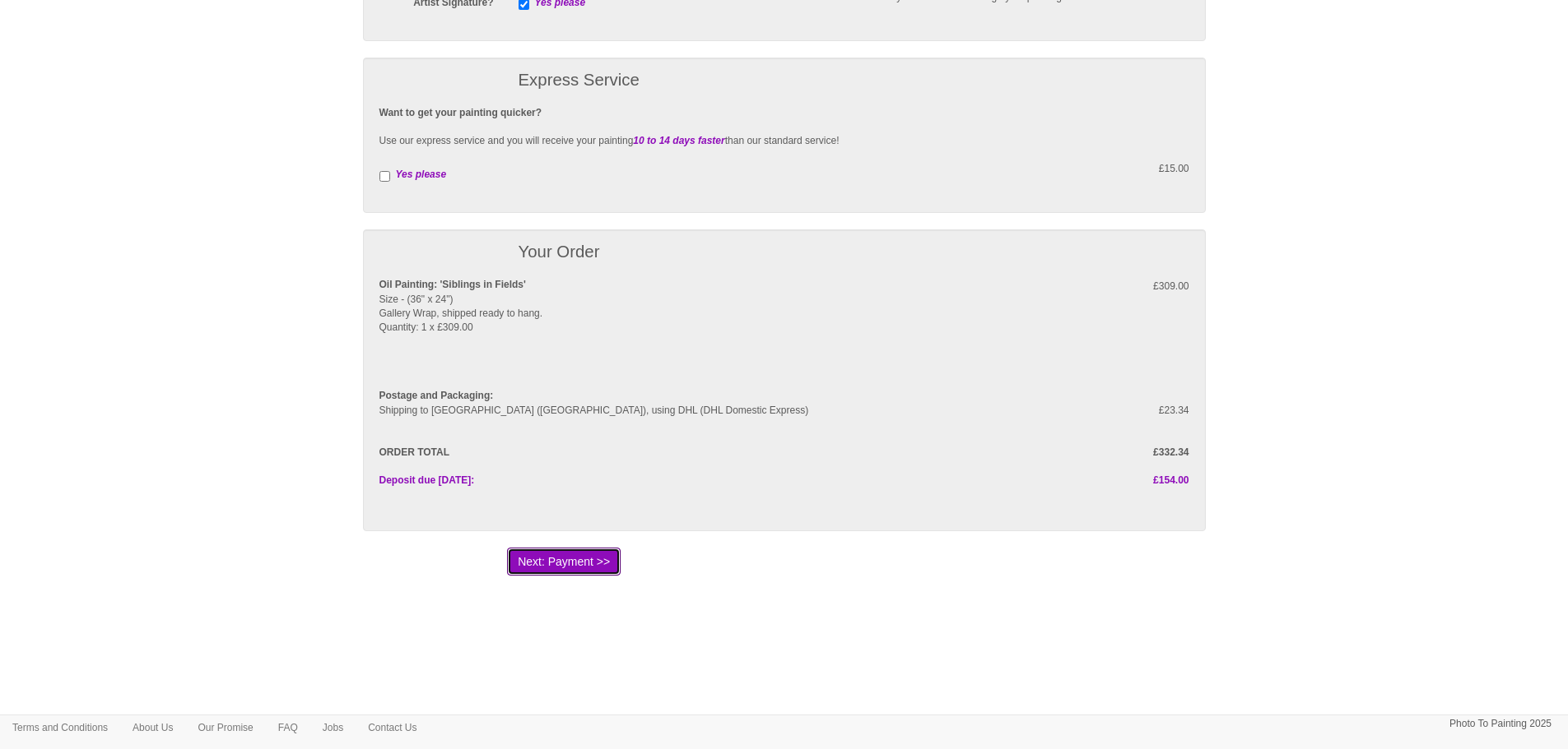
click at [588, 559] on button "Next: Payment >>" at bounding box center [564, 562] width 114 height 28
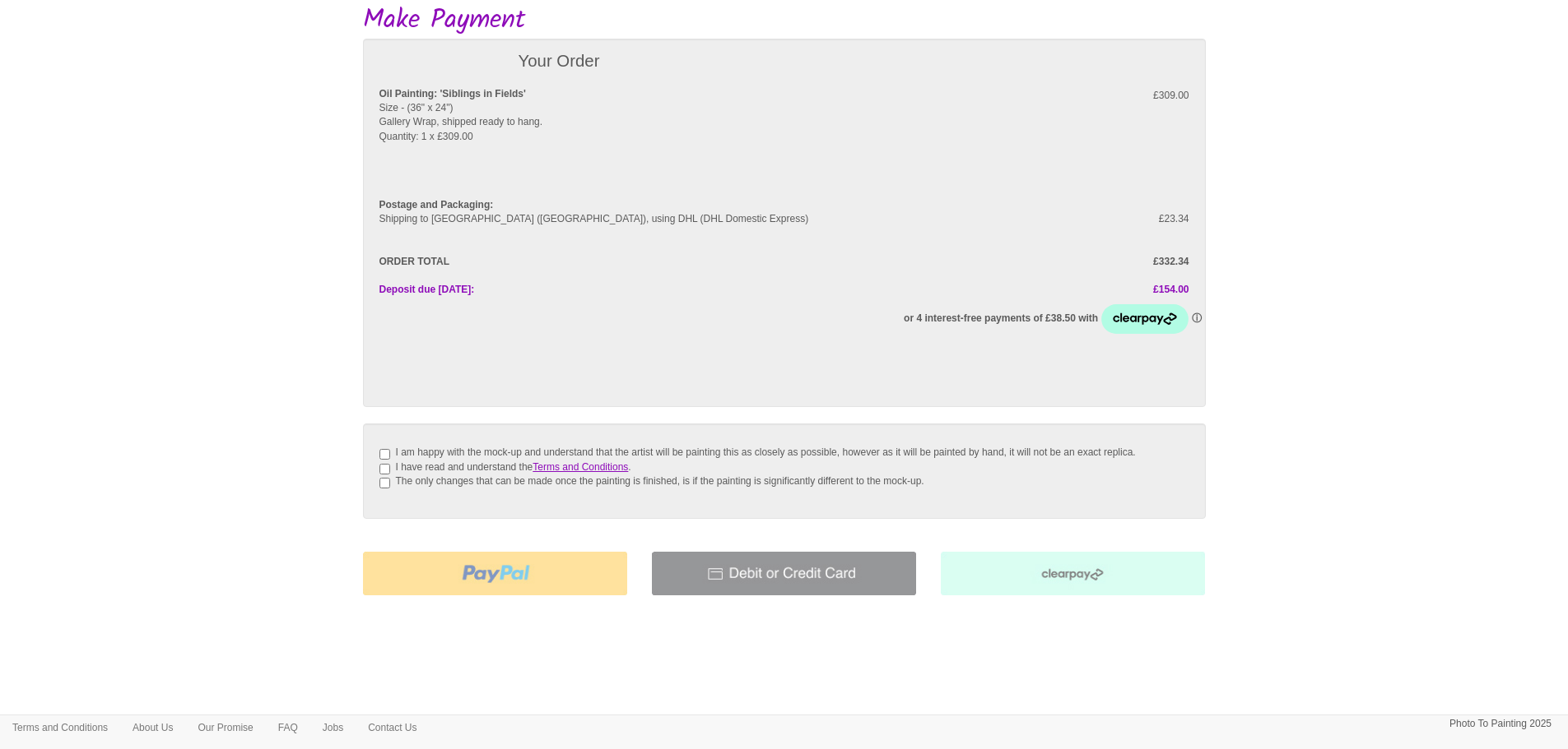
scroll to position [80, 0]
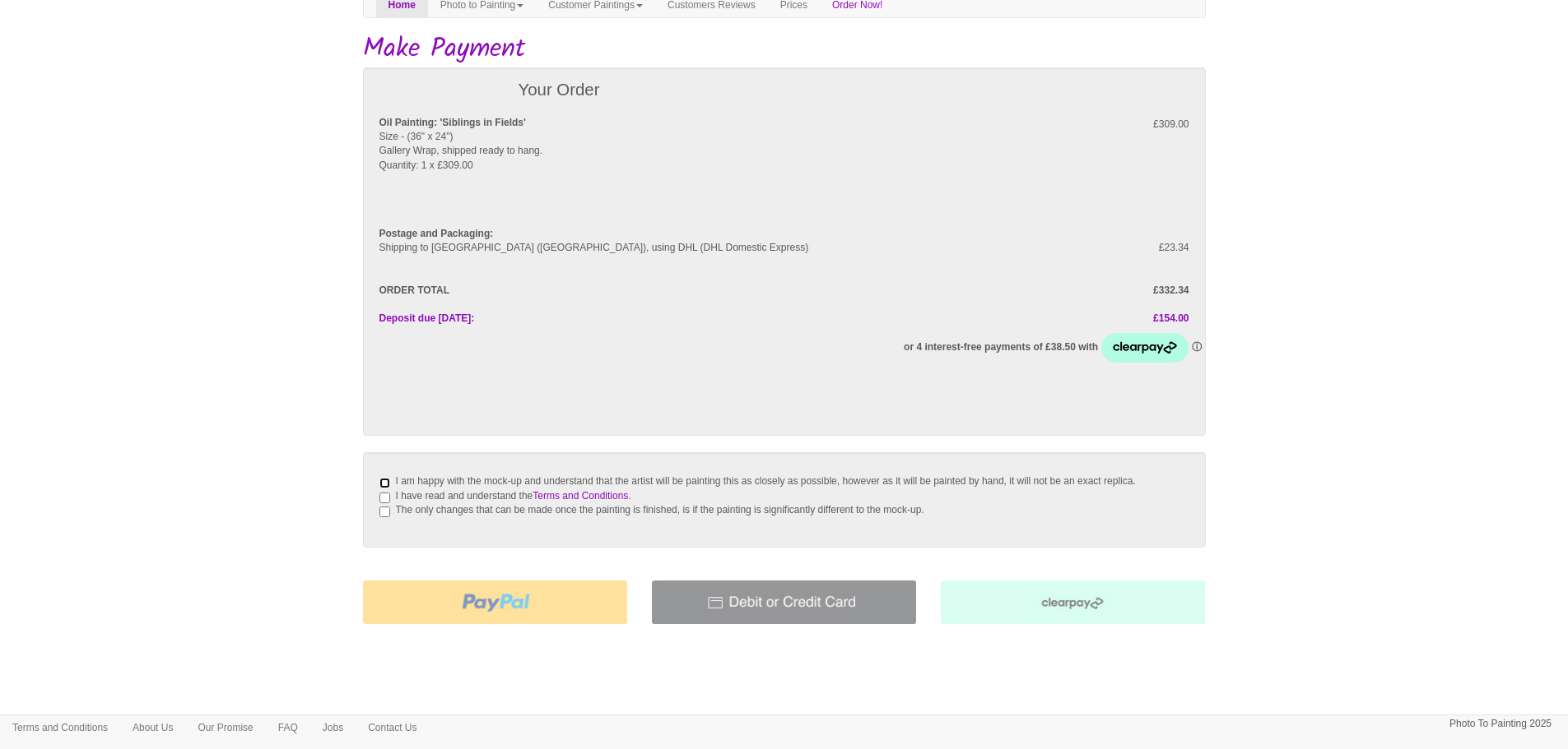
click at [388, 484] on input "I am happy with the mock-up and understand that the artist will be painting thi…" at bounding box center [385, 482] width 10 height 10
checkbox input "true"
click at [387, 504] on input "I have read and understand the Terms and Conditions ." at bounding box center [385, 497] width 10 height 10
checkbox input "true"
click at [385, 518] on input "The only changes that can be made once the painting is finished, is if the pain…" at bounding box center [385, 511] width 10 height 10
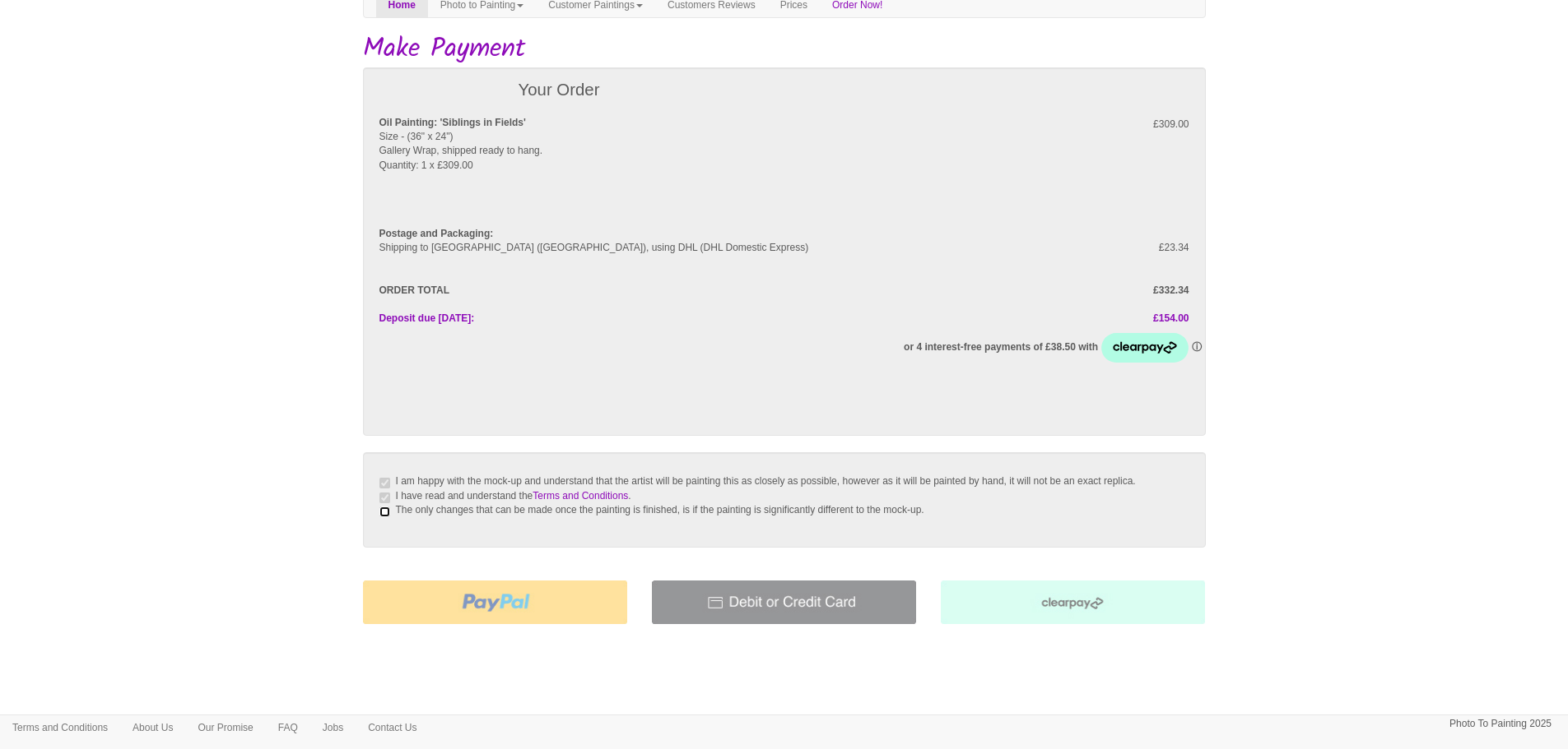
checkbox input "true"
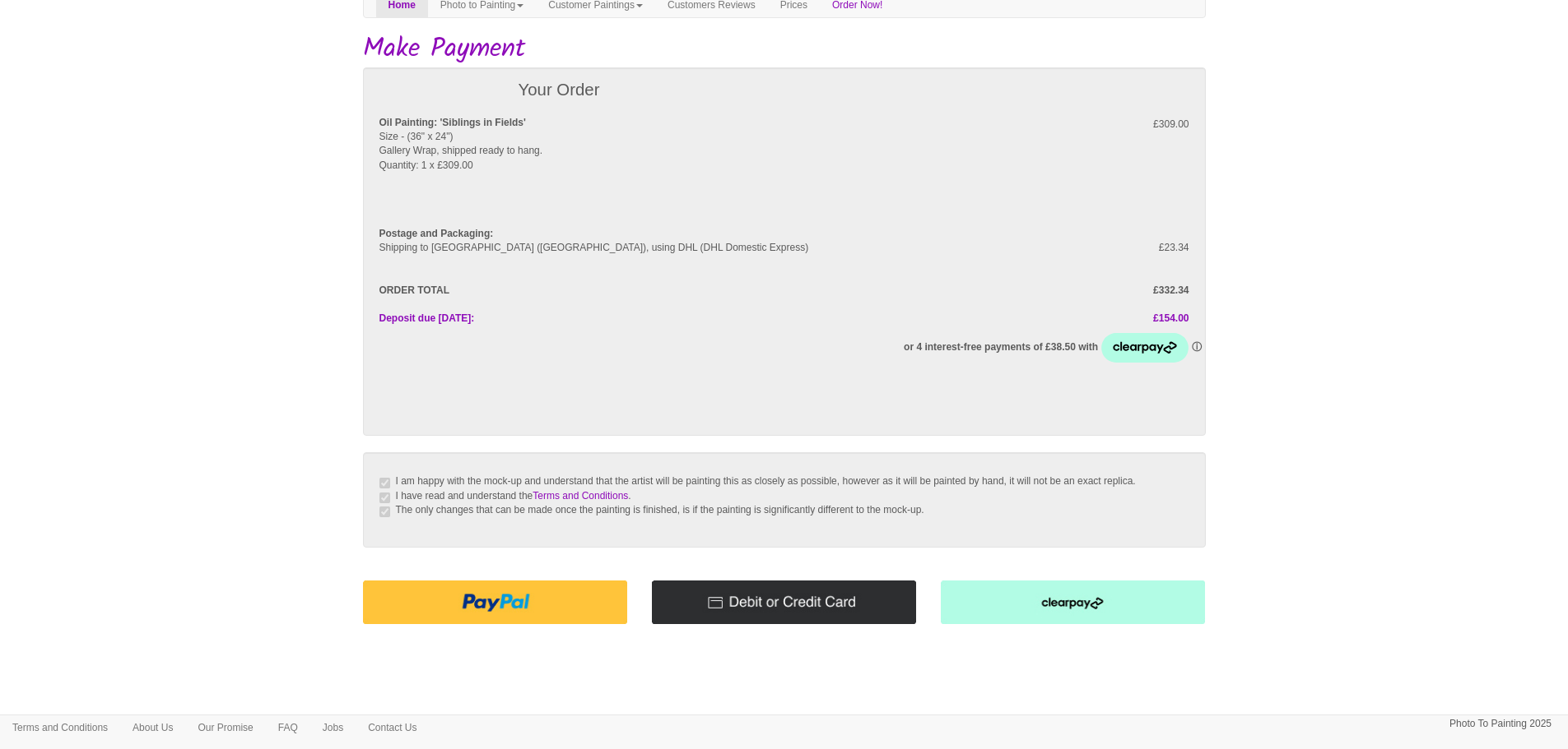
click at [778, 618] on img at bounding box center [784, 603] width 264 height 44
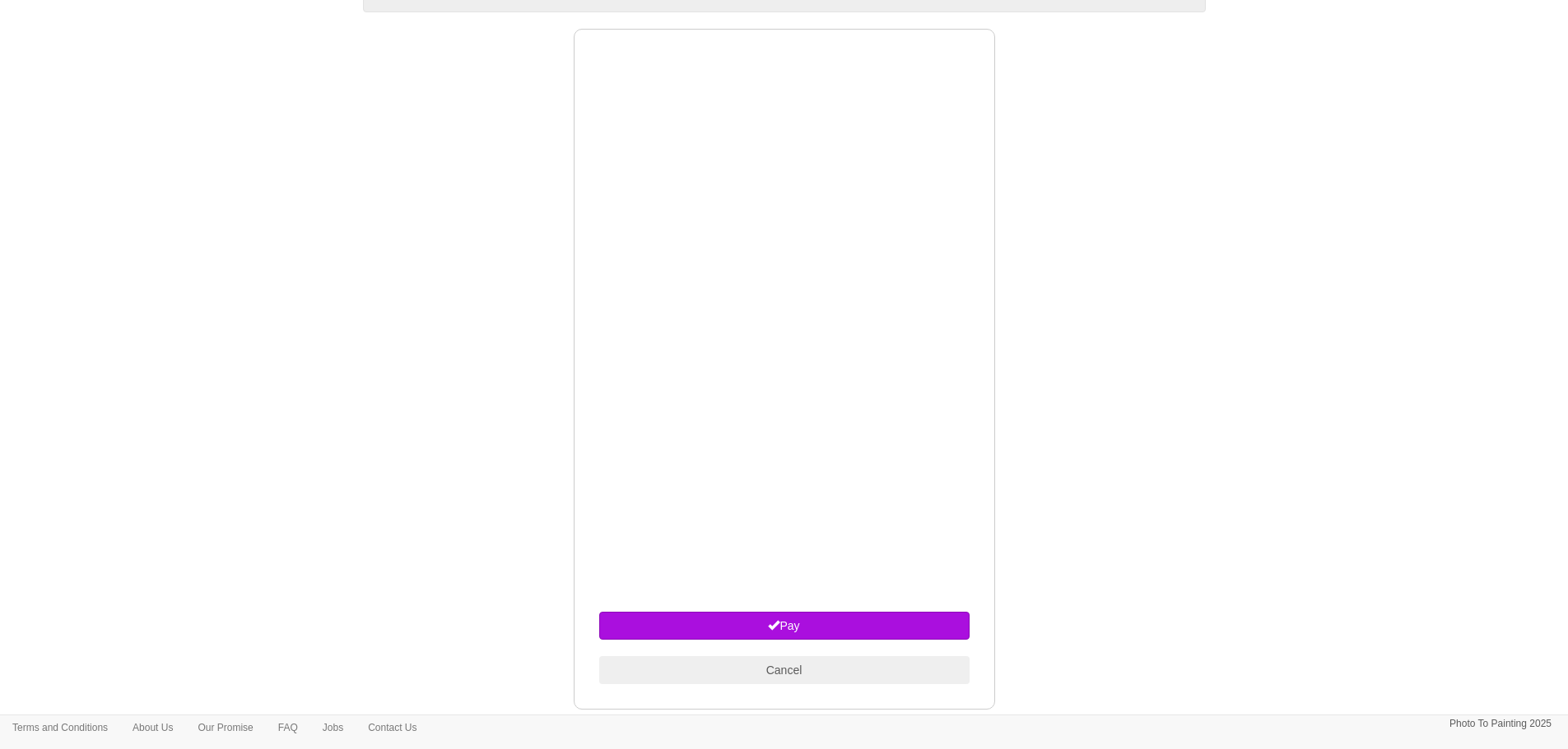
scroll to position [656, 0]
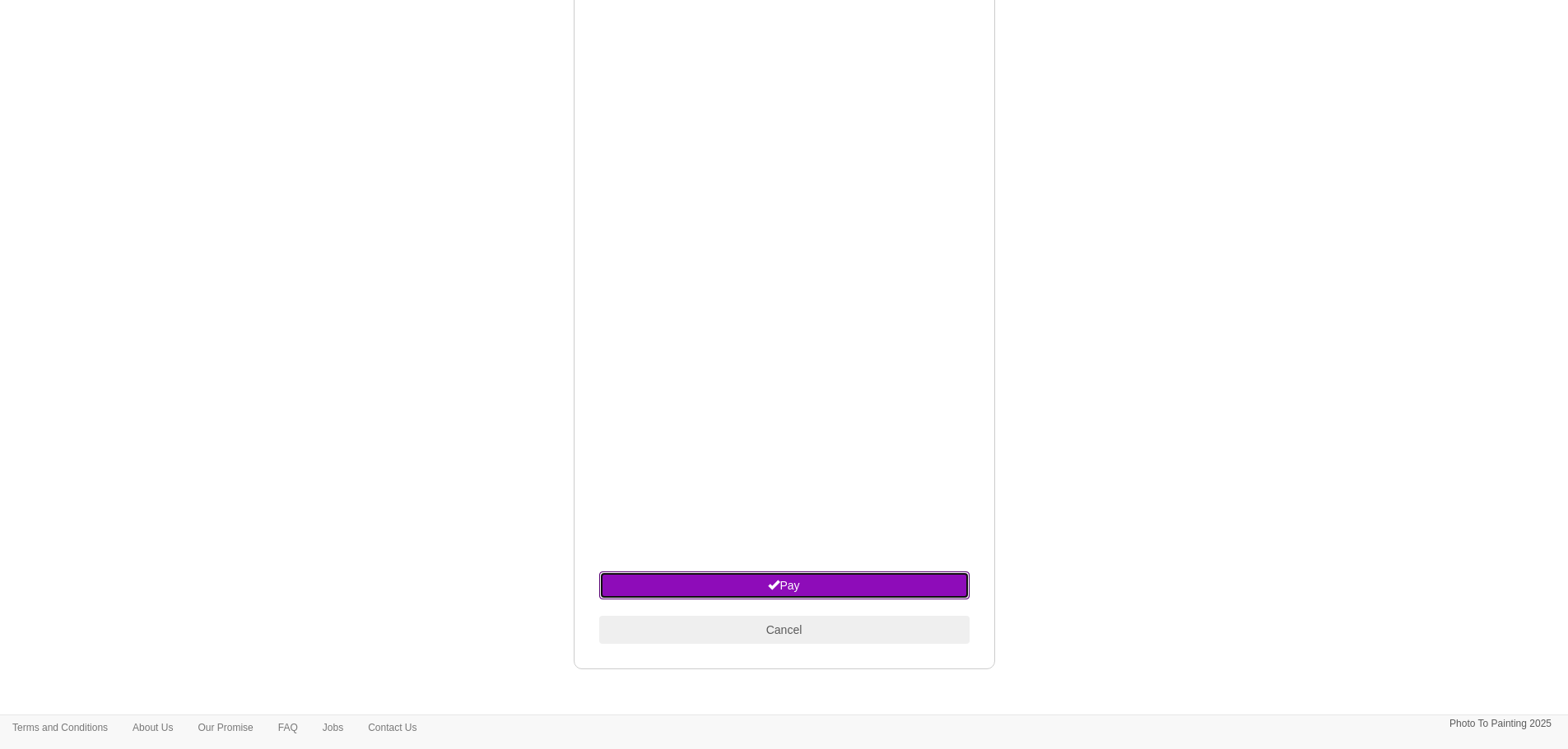
click at [793, 592] on button "Pay" at bounding box center [784, 586] width 371 height 28
